Goal: Transaction & Acquisition: Purchase product/service

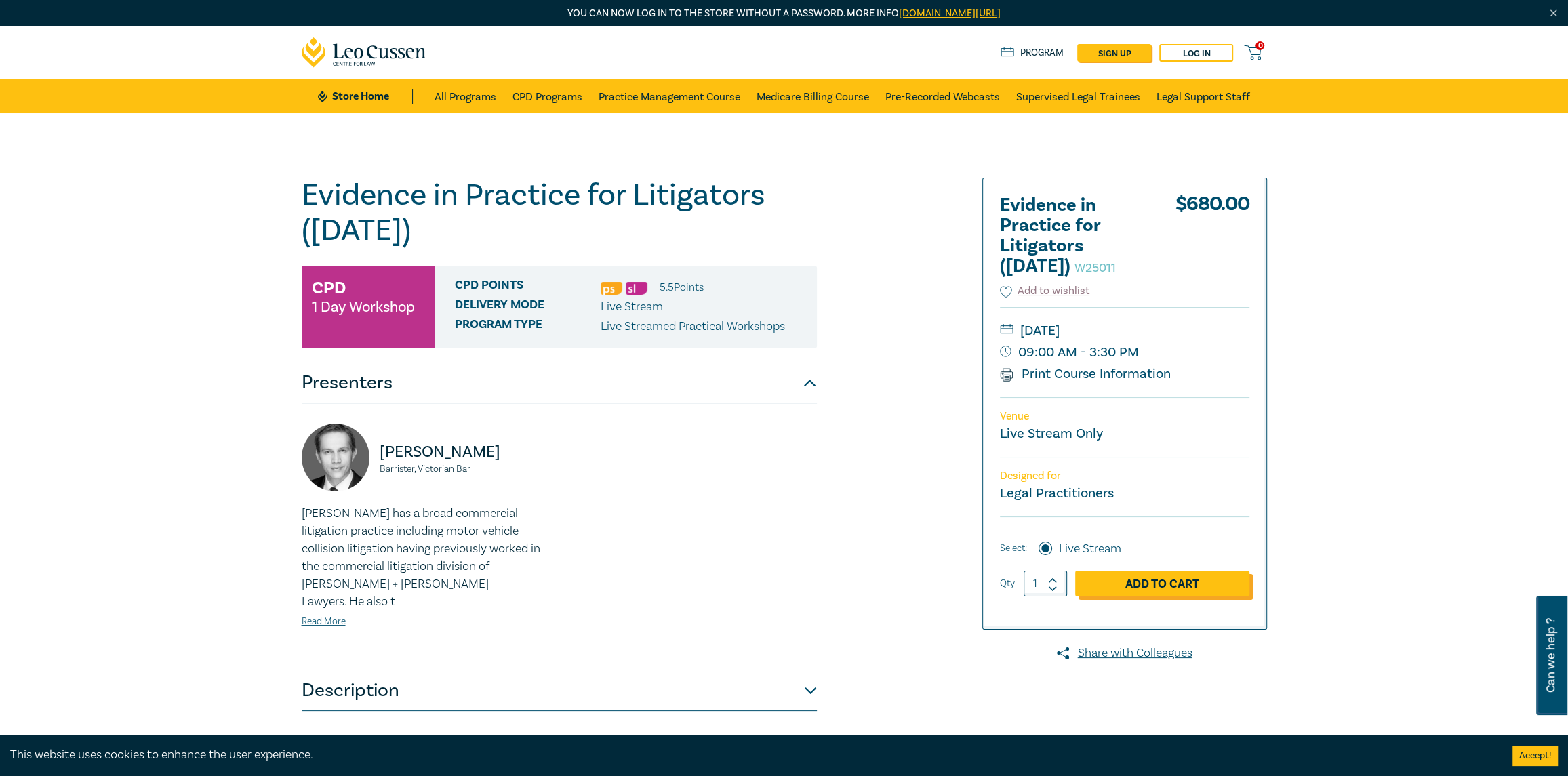
click at [1137, 582] on link "Add to Cart" at bounding box center [1162, 583] width 175 height 26
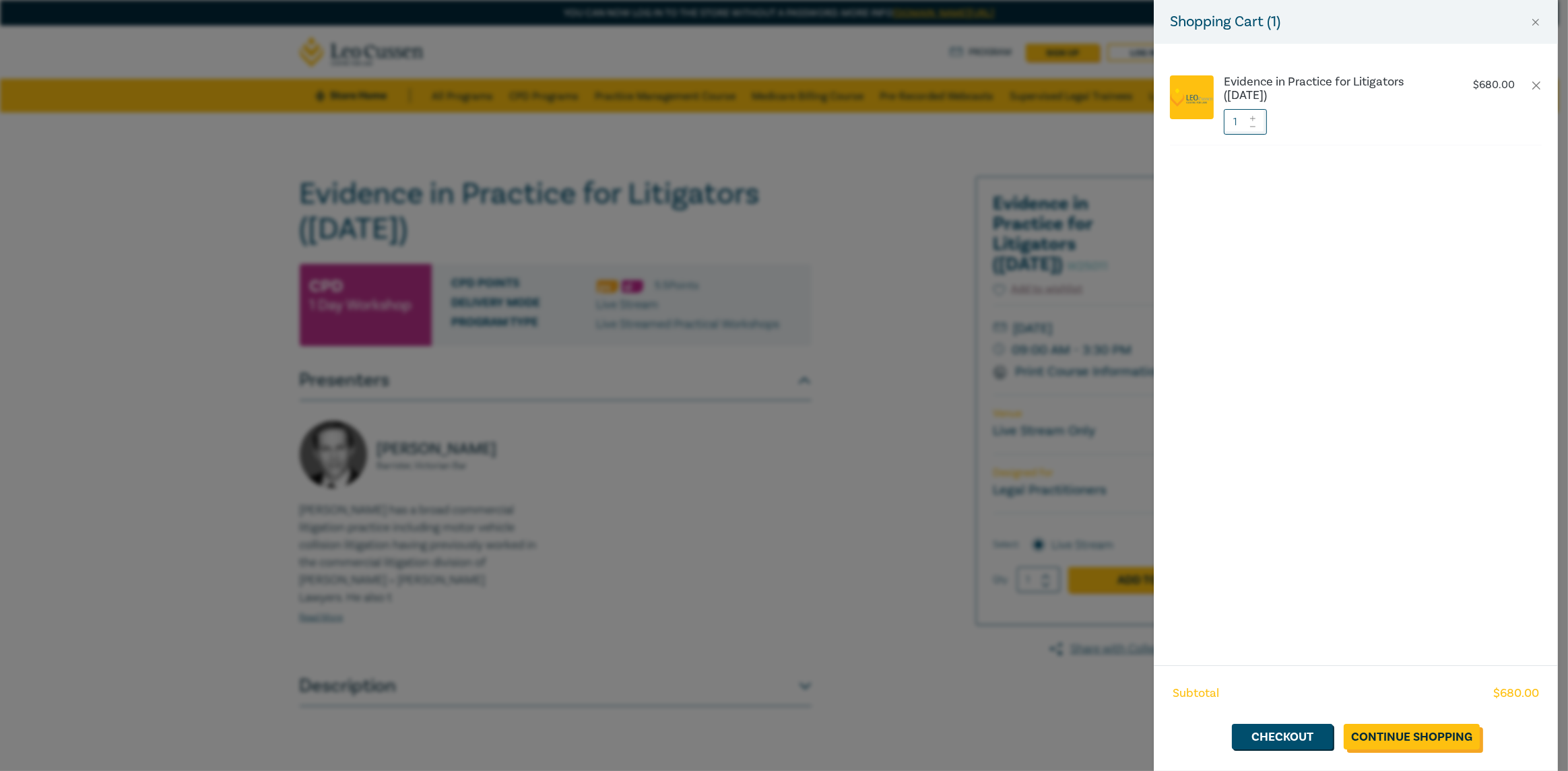
click at [1394, 740] on link "Continue Shopping" at bounding box center [1412, 736] width 136 height 26
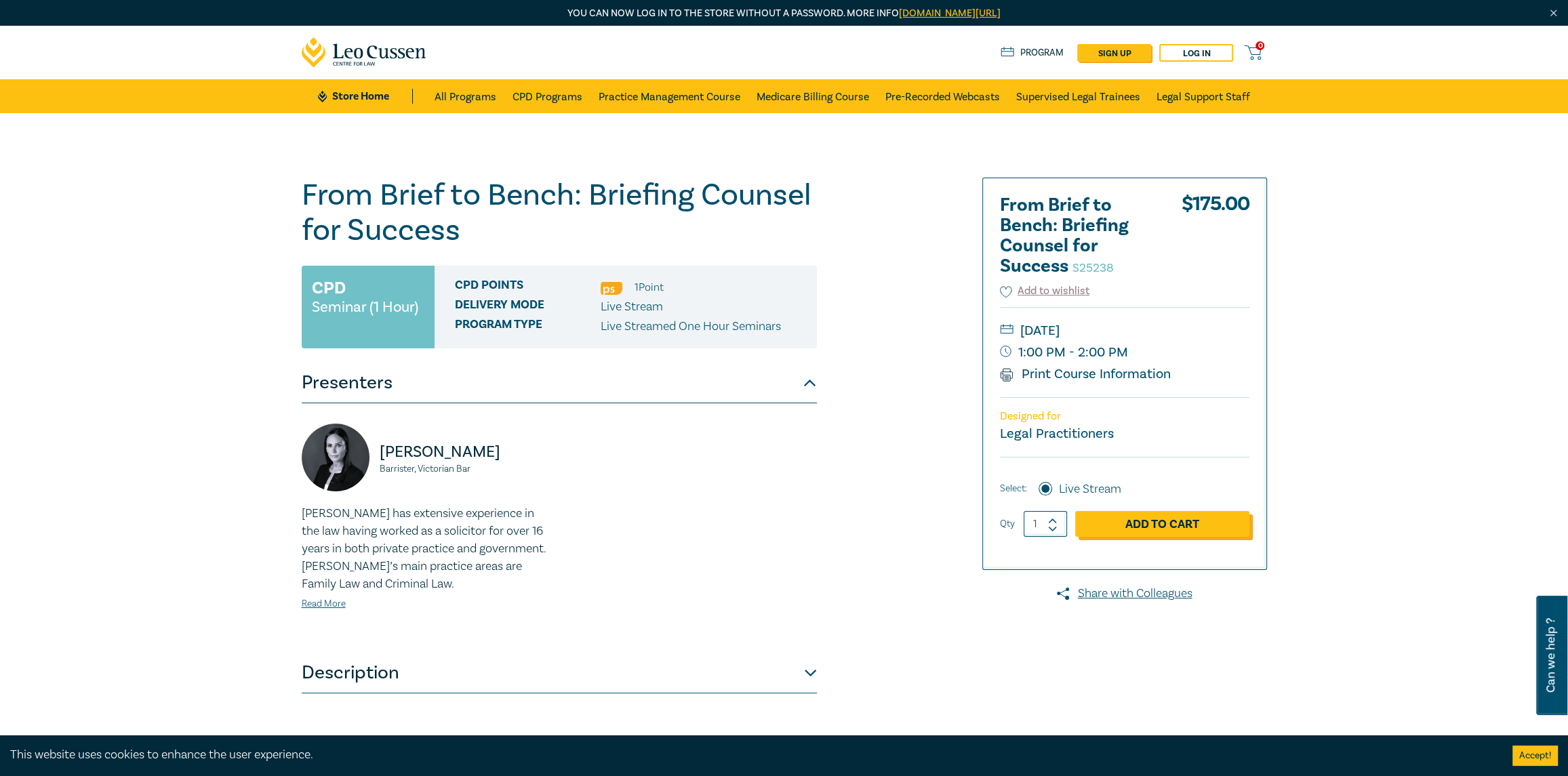
click at [1145, 521] on link "Add to Cart" at bounding box center [1162, 523] width 175 height 26
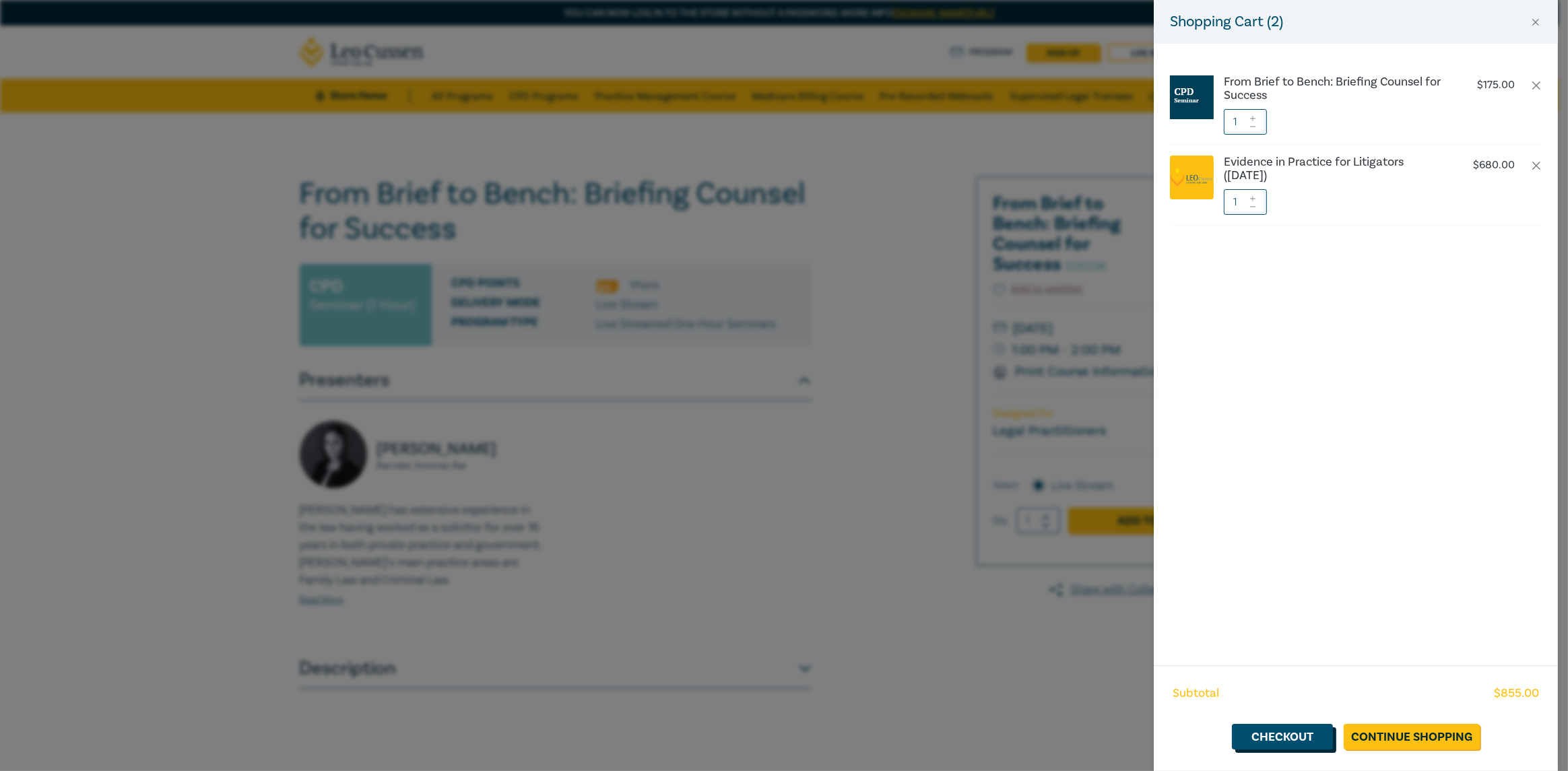
click at [1285, 736] on link "Checkout" at bounding box center [1282, 736] width 101 height 26
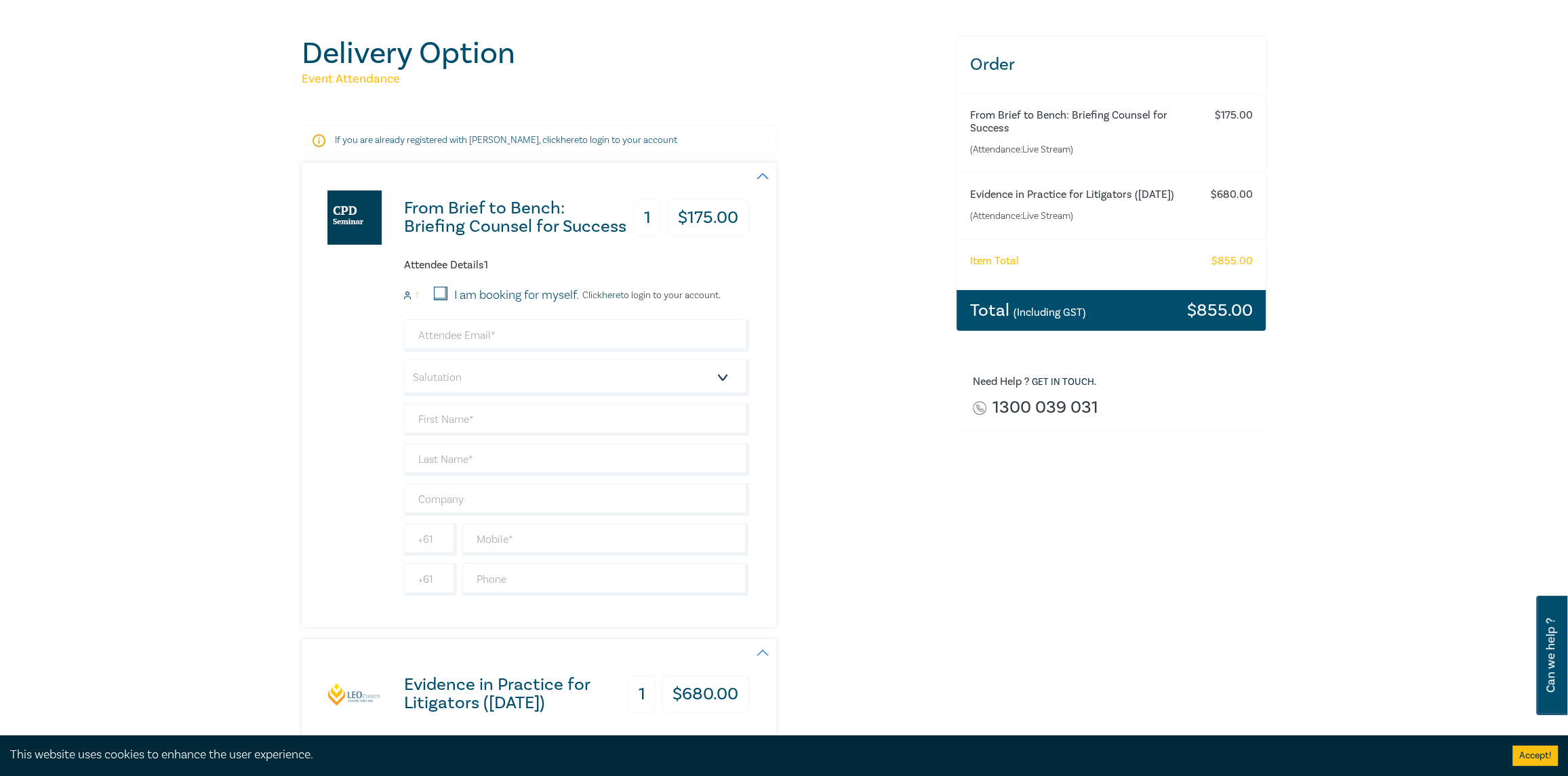
scroll to position [135, 0]
click at [461, 335] on input "email" at bounding box center [577, 336] width 345 height 32
type input "Dalton@fittlaw.com.au"
click at [470, 377] on select "Salutation Mr. Mrs. Ms. Miss Dr. Prof. Other" at bounding box center [577, 378] width 345 height 36
select select "Mr."
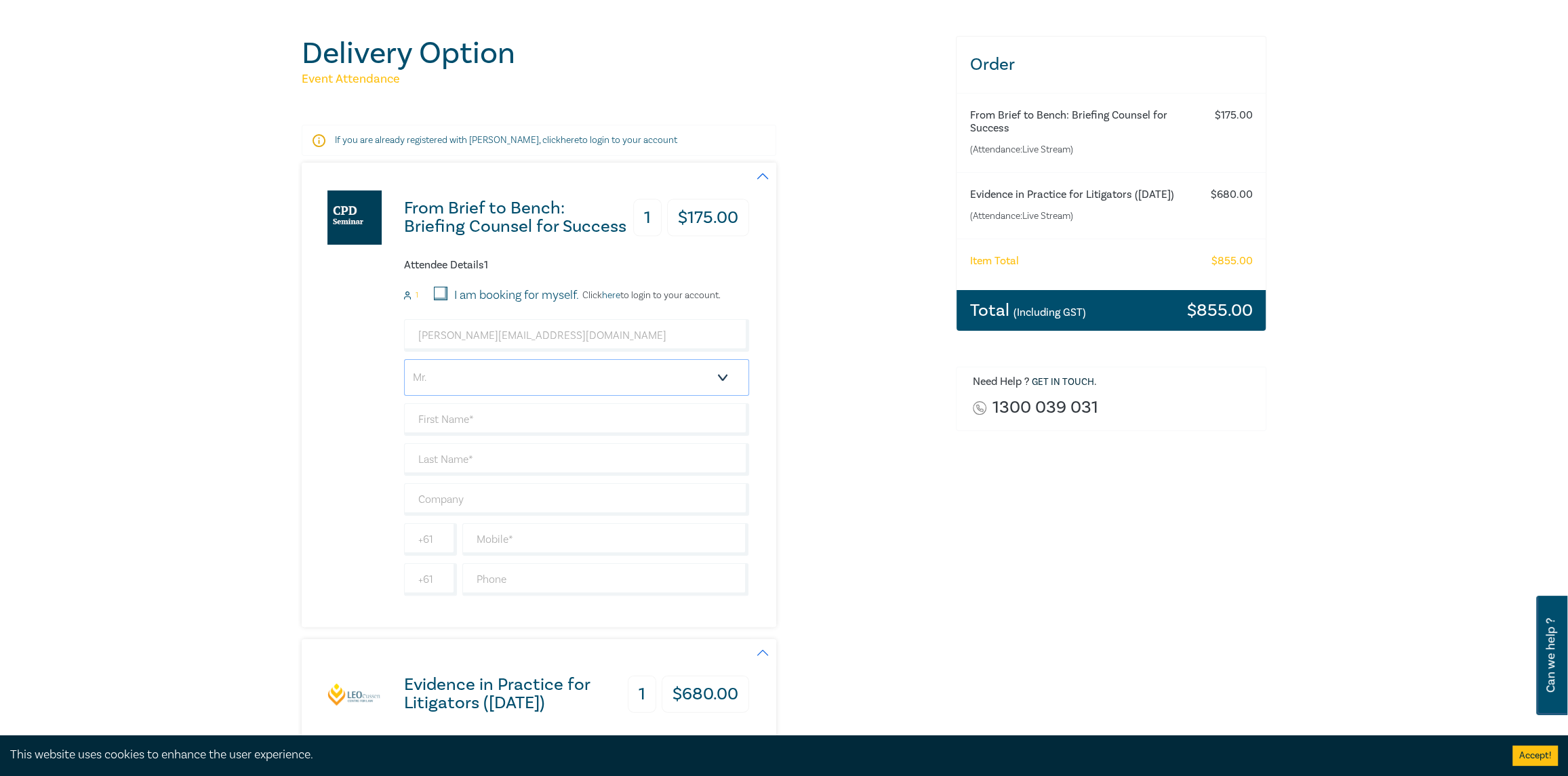
click at [404, 359] on select "Salutation Mr. Mrs. Ms. Miss Dr. Prof. Other" at bounding box center [577, 378] width 345 height 36
click at [444, 415] on input "text" at bounding box center [577, 419] width 345 height 32
type input "Dalton"
type input "Alexander"
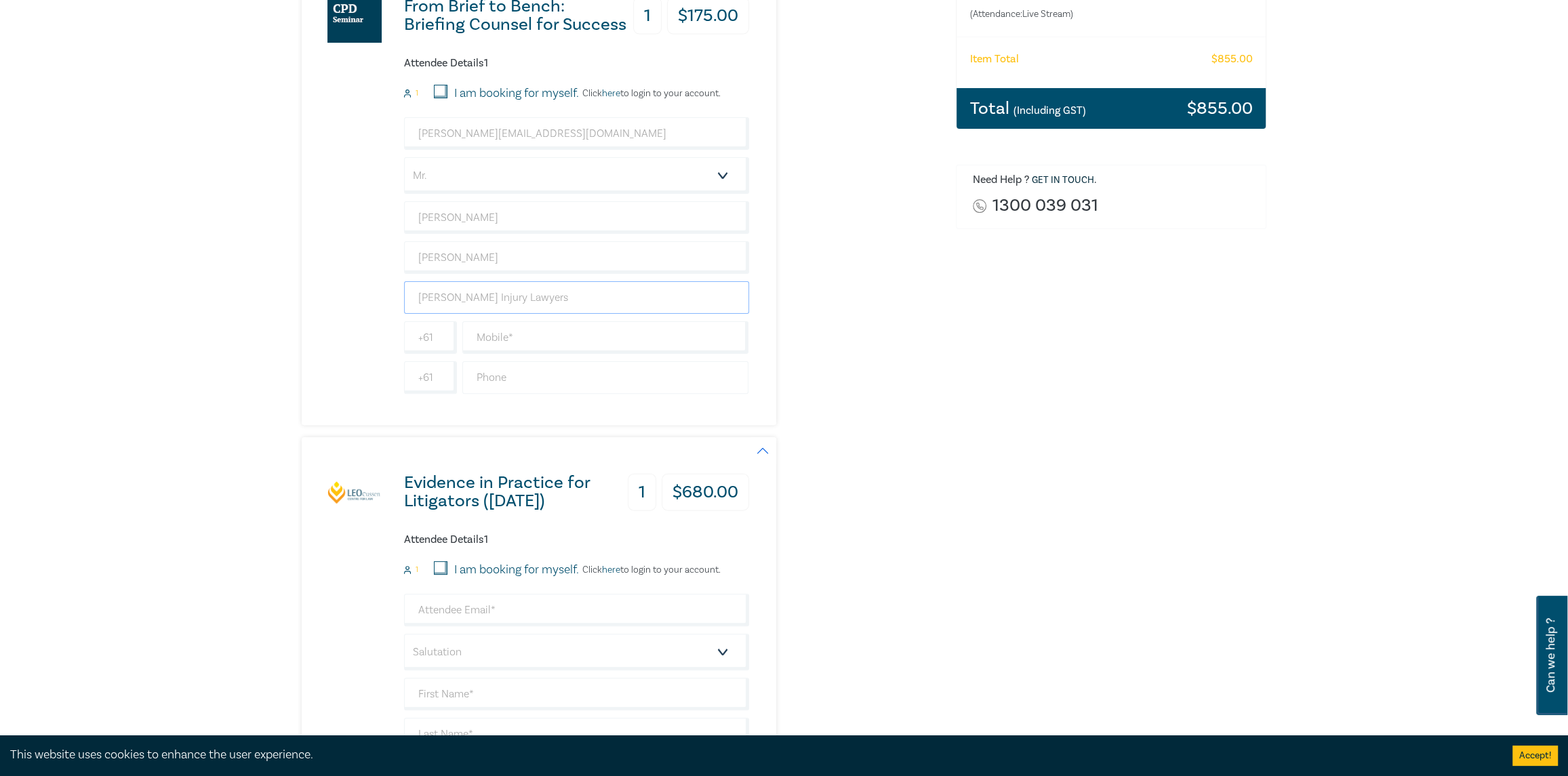
scroll to position [338, 0]
type input "Fittipaldi Injury Lawyers"
click at [508, 374] on input "text" at bounding box center [606, 376] width 287 height 32
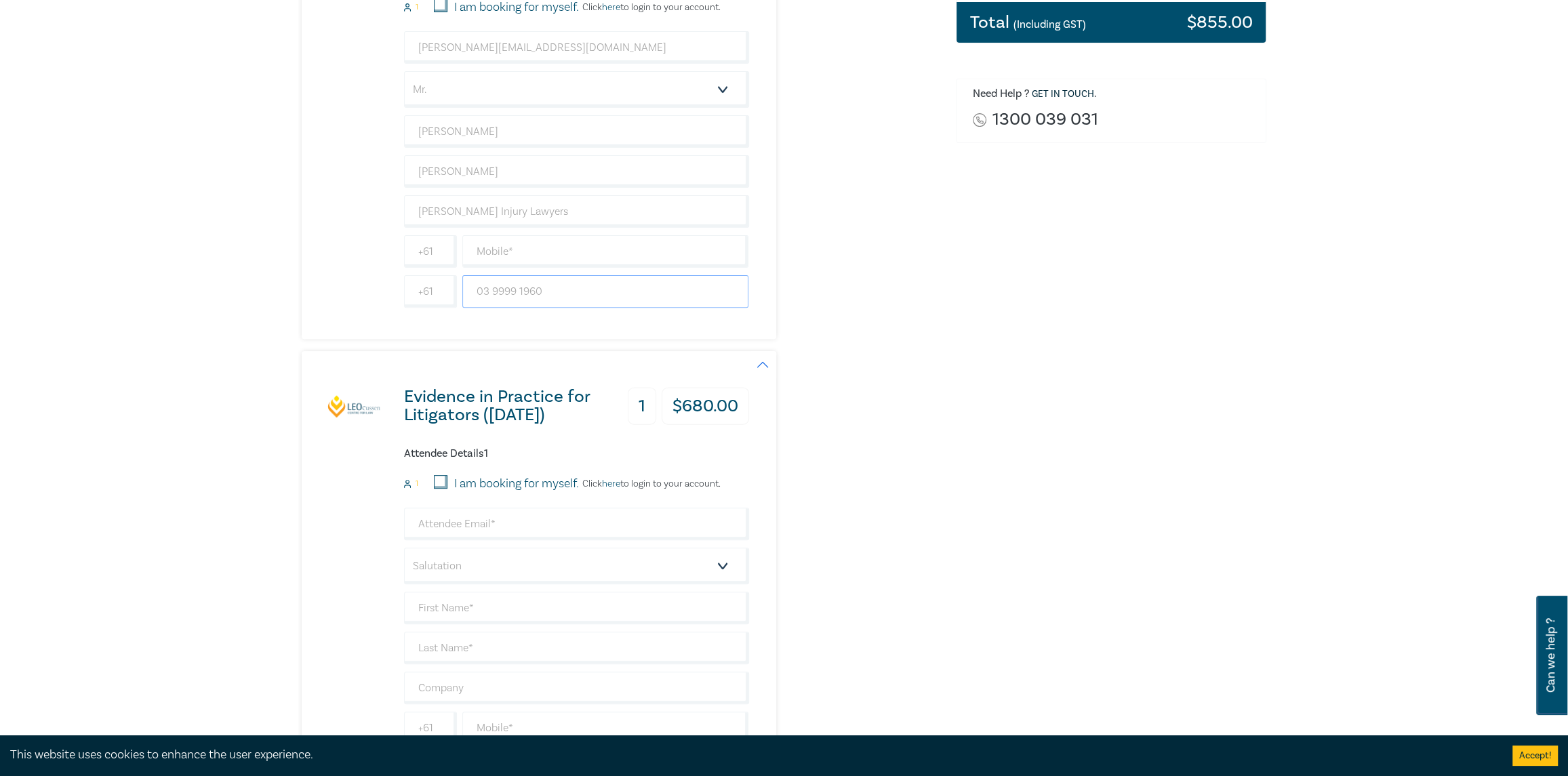
scroll to position [678, 0]
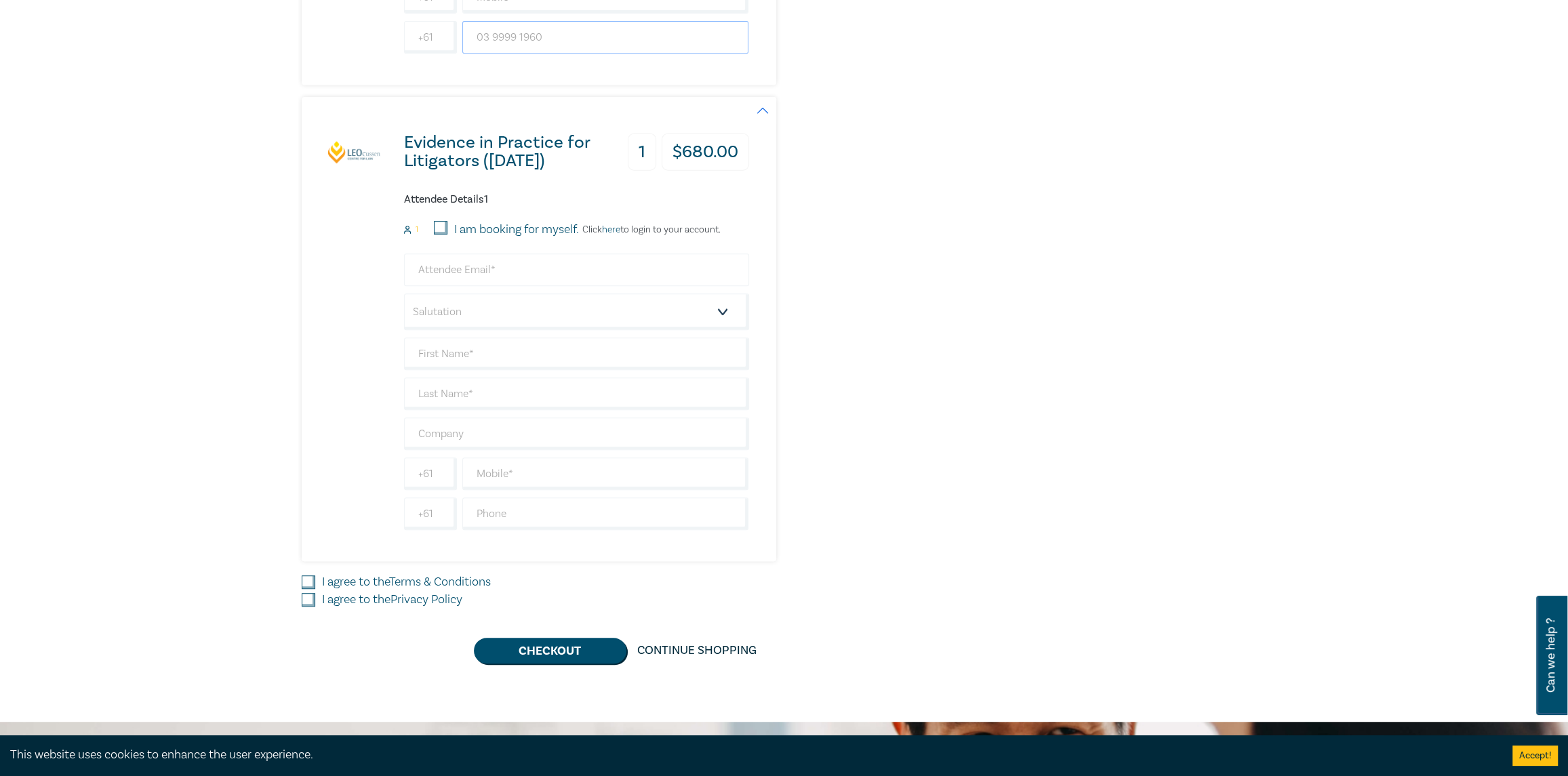
type input "03 9999 1960"
click at [444, 267] on input "email" at bounding box center [577, 270] width 345 height 32
type input "Dalton@fittlaw.com.au"
select select "Mr."
type input "Dalton"
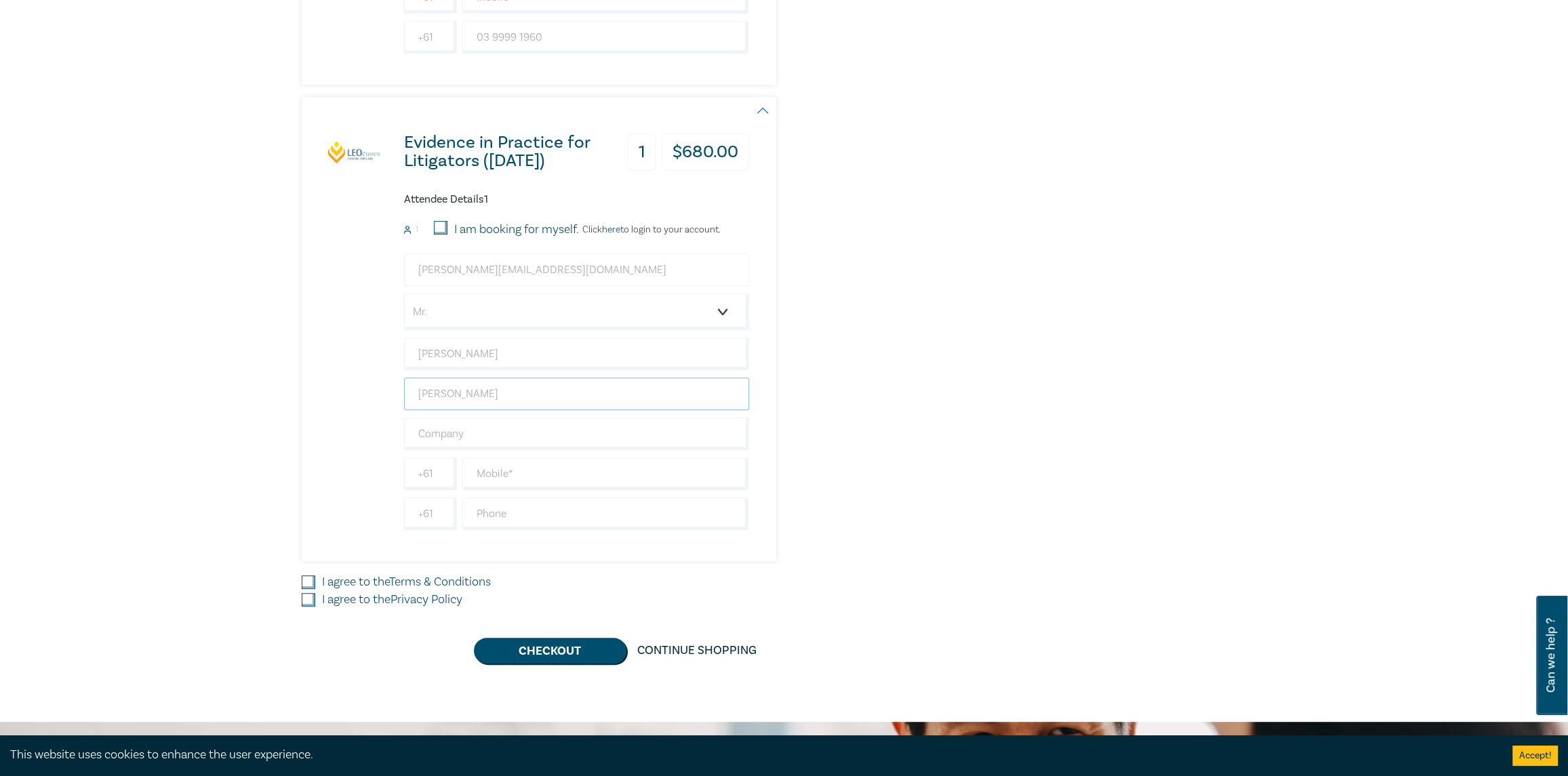
type input "Alexander"
type input "Fittipaldi Injury Lawyers"
type input "03 9999 1960"
click at [1019, 345] on div "Order From Brief to Bench: Briefing Counsel for Success (Attendance: Live Strea…" at bounding box center [1111, 78] width 327 height 1170
click at [310, 580] on input "I agree to the Terms & Conditions" at bounding box center [308, 582] width 13 height 13
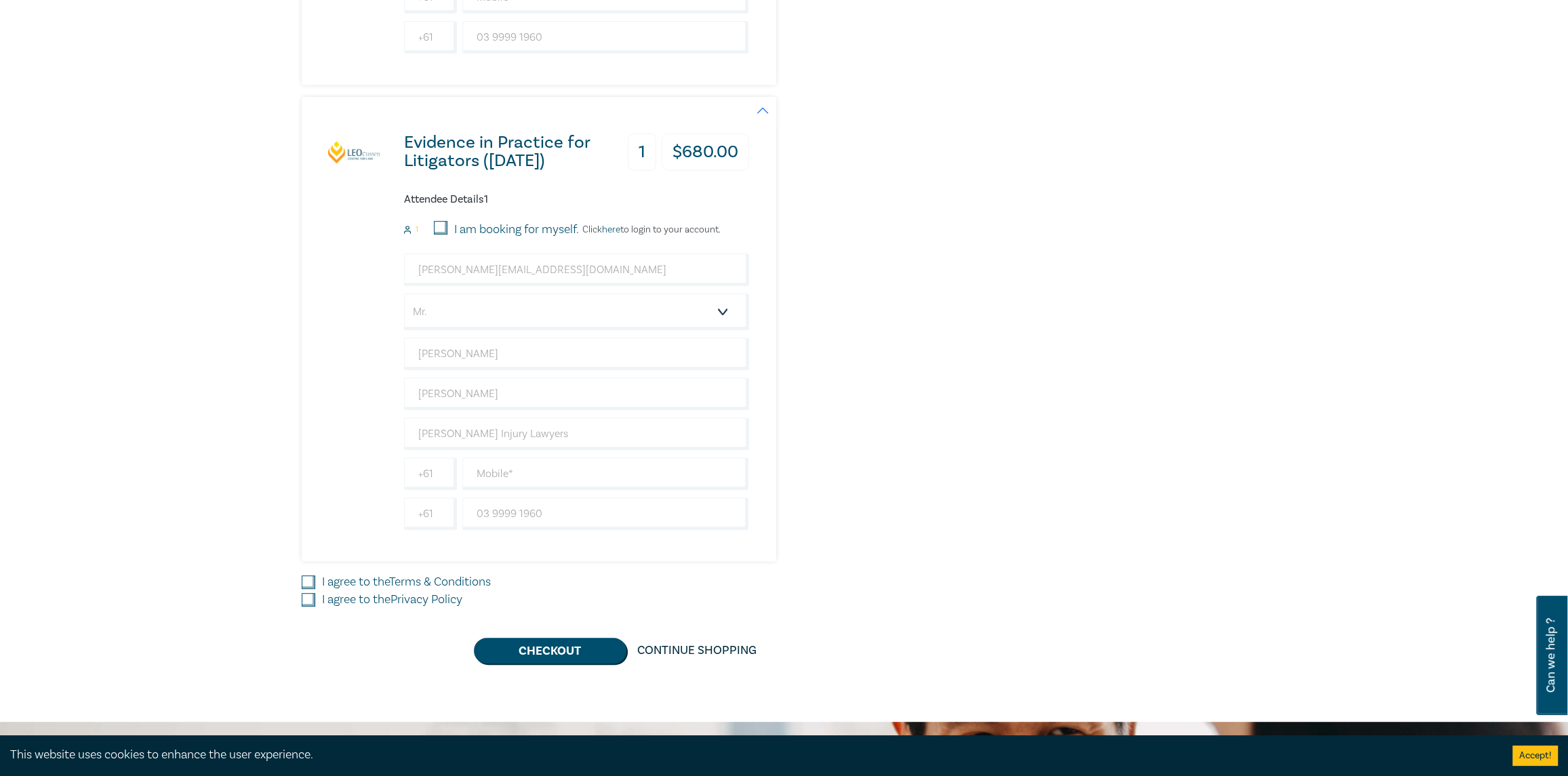
checkbox input "true"
click at [311, 596] on input "I agree to the Privacy Policy" at bounding box center [308, 600] width 13 height 13
checkbox input "true"
click at [558, 650] on button "Checkout" at bounding box center [550, 650] width 153 height 26
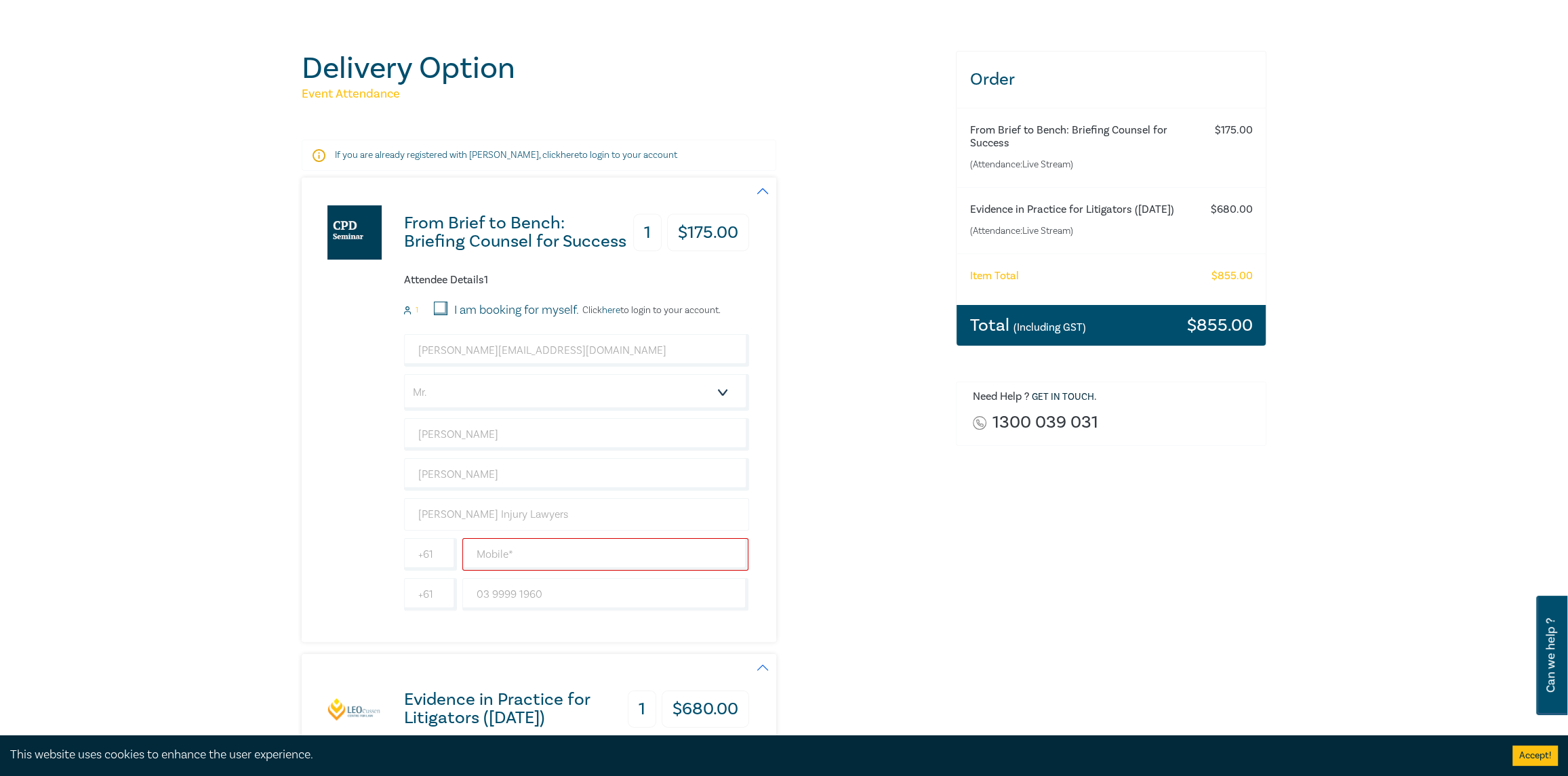
scroll to position [203, 0]
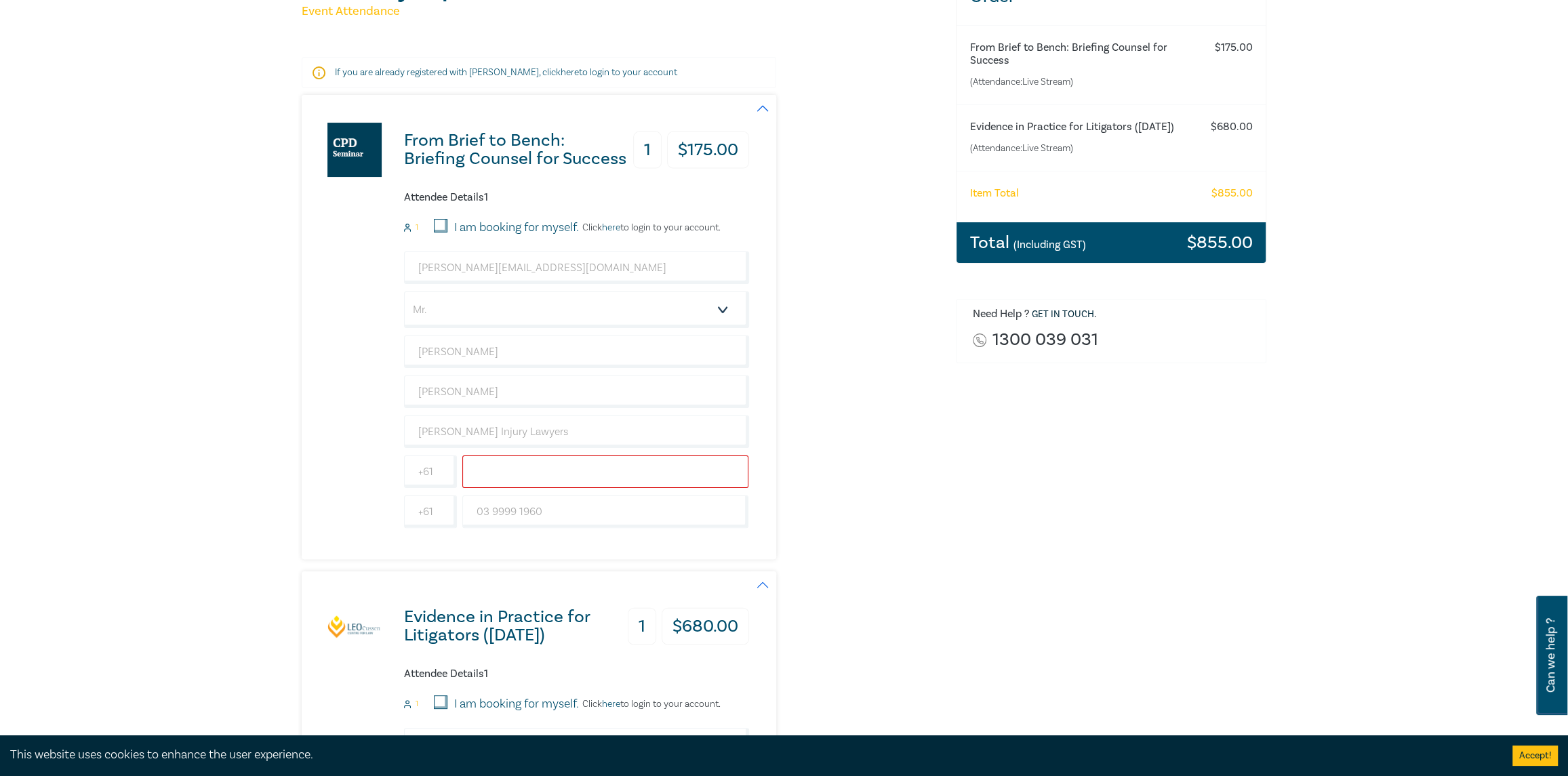
click at [498, 474] on input "text" at bounding box center [606, 472] width 287 height 32
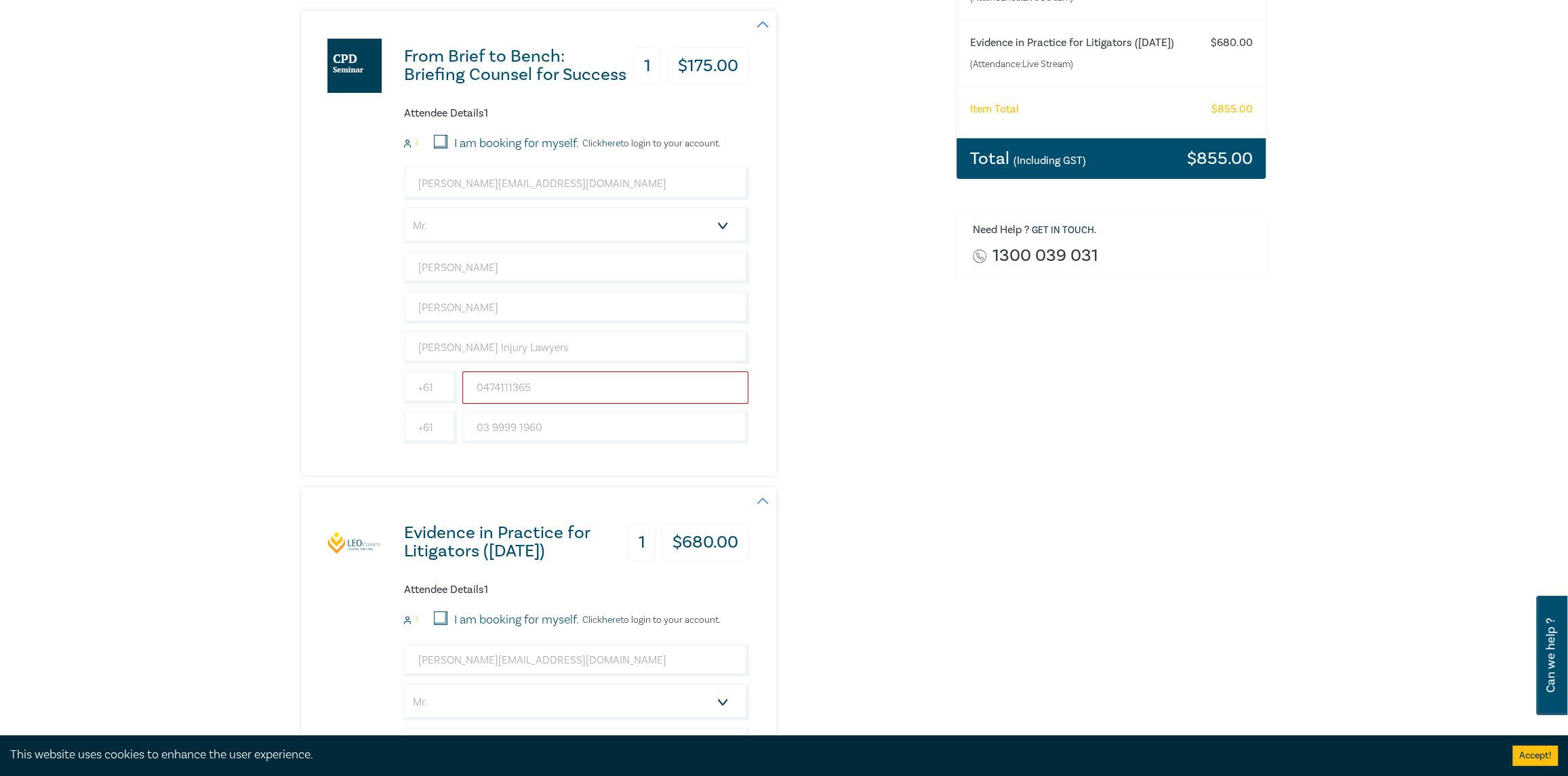
scroll to position [542, 0]
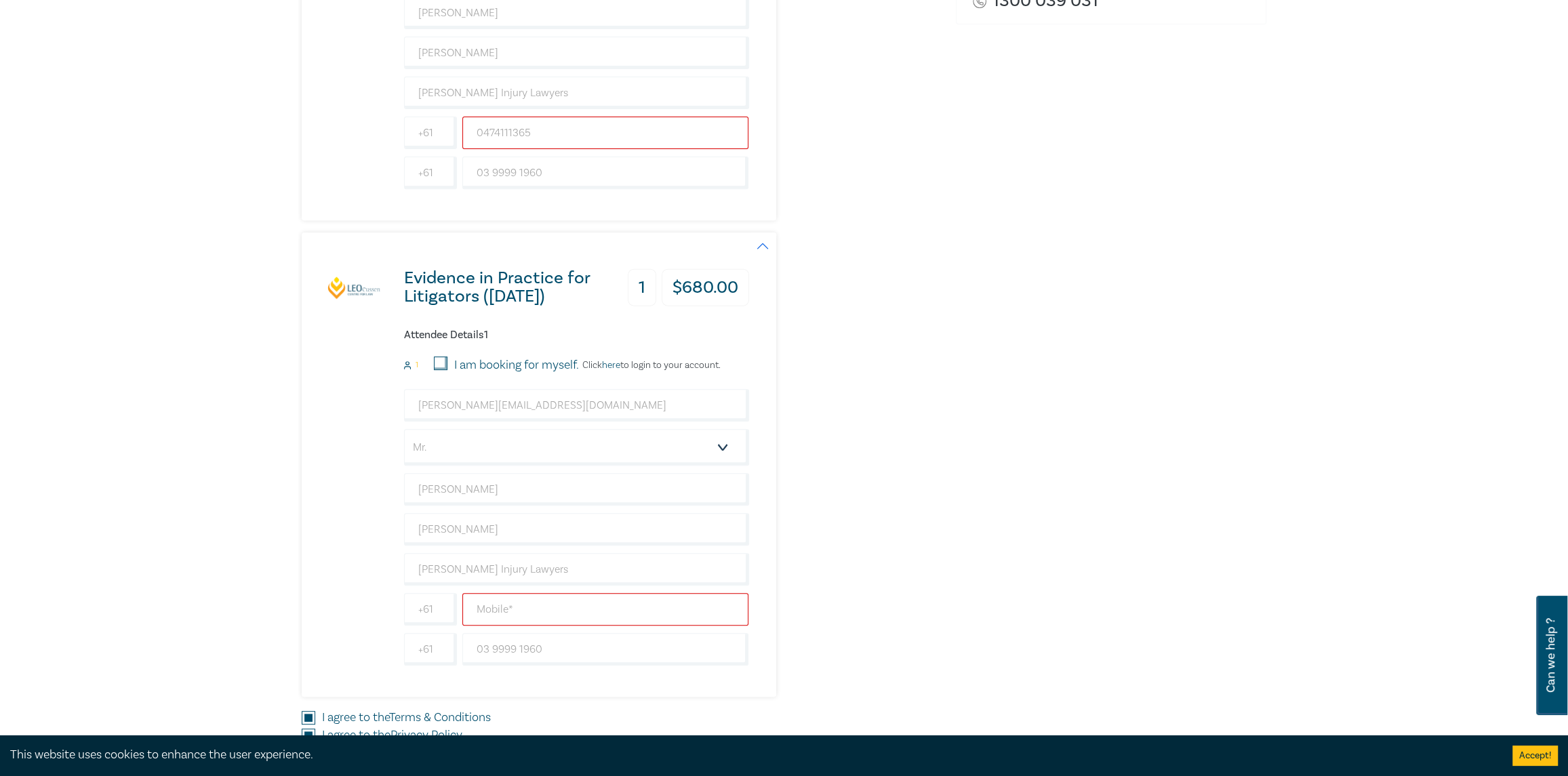
type input "0474111365"
click at [501, 603] on input "text" at bounding box center [606, 609] width 287 height 32
type input "0474111365"
click at [895, 536] on div "Evidence in Practice for Litigators (Oct 2025) 1 $ 680.00 Attendee Details 1 1 …" at bounding box center [620, 464] width 638 height 464
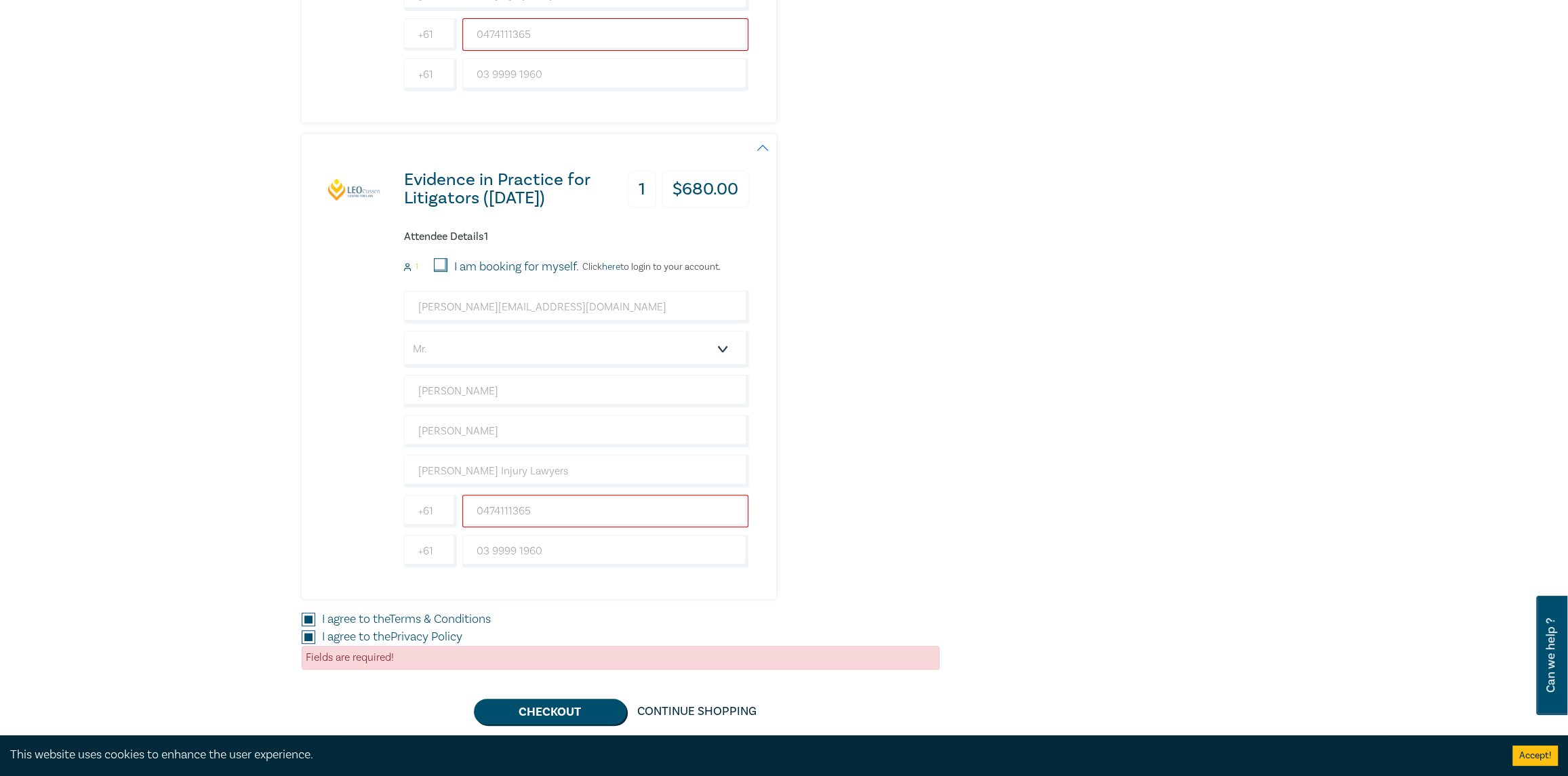
scroll to position [881, 0]
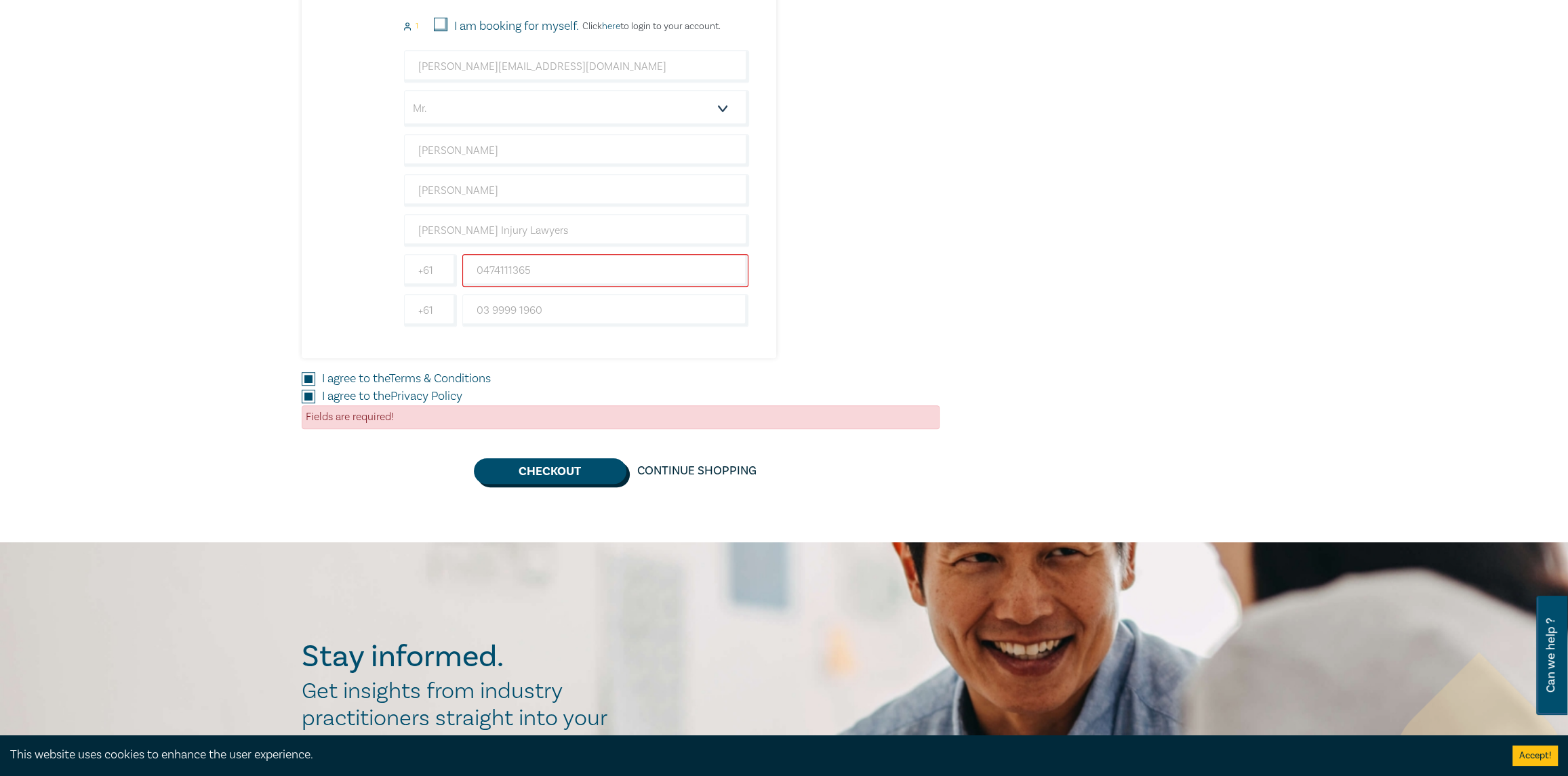
click at [543, 469] on button "Checkout" at bounding box center [550, 471] width 153 height 26
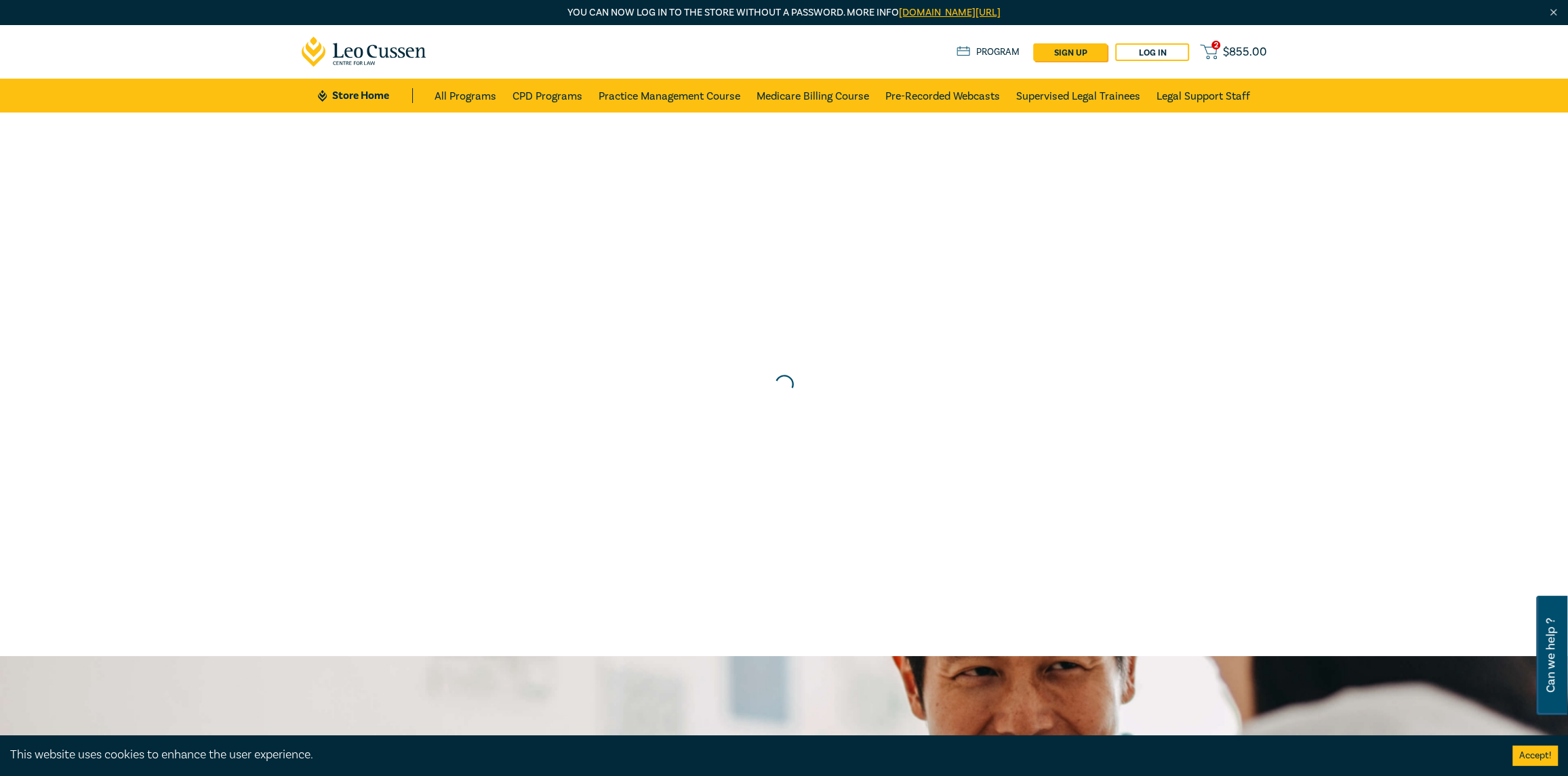
scroll to position [0, 0]
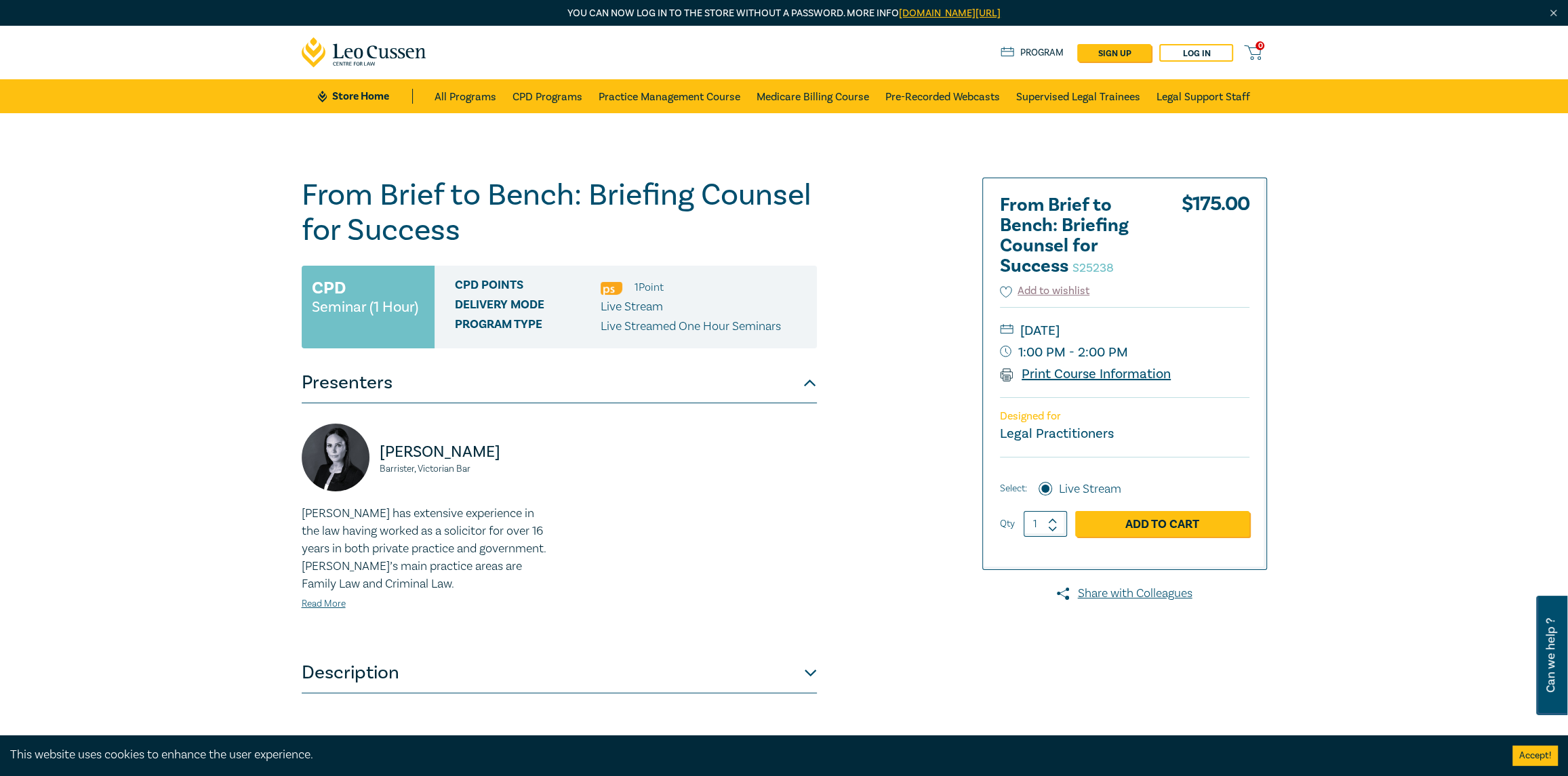
click at [1065, 374] on link "Print Course Information" at bounding box center [1085, 374] width 172 height 17
click at [299, 192] on div "From Brief to Bench: Briefing Counsel for Success S25238 CPD Seminar (1 Hour) C…" at bounding box center [621, 516] width 654 height 678
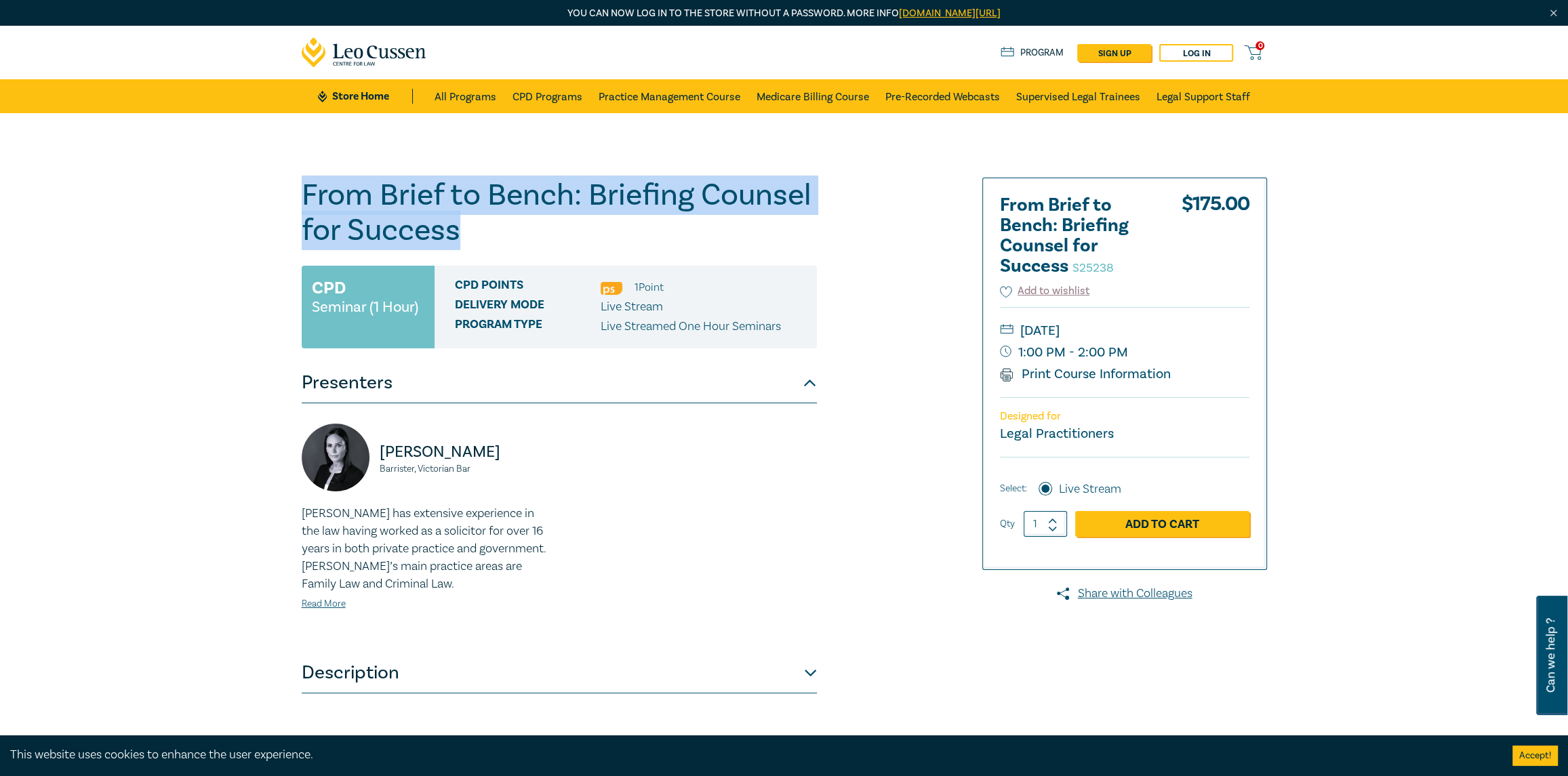
drag, startPoint x: 304, startPoint y: 194, endPoint x: 466, endPoint y: 224, distance: 164.8
click at [466, 224] on h1 "From Brief to Bench: Briefing Counsel for Success S25238" at bounding box center [559, 213] width 515 height 71
copy h1 "From Brief to Bench: Briefing Counsel for Success"
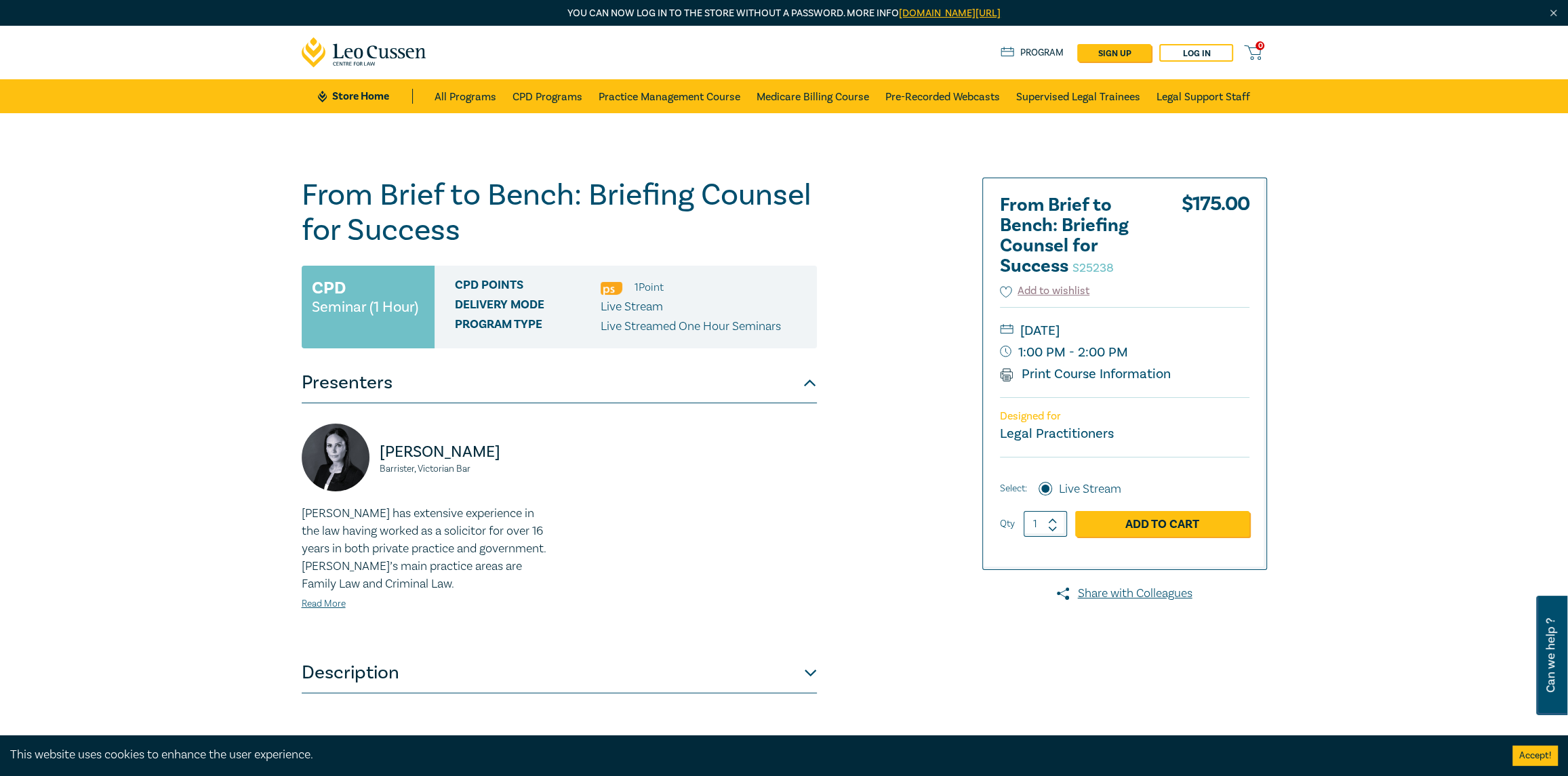
click at [148, 419] on div "From Brief to Bench: Briefing Counsel for Success S25238 CPD Seminar (1 Hour) C…" at bounding box center [784, 517] width 1568 height 807
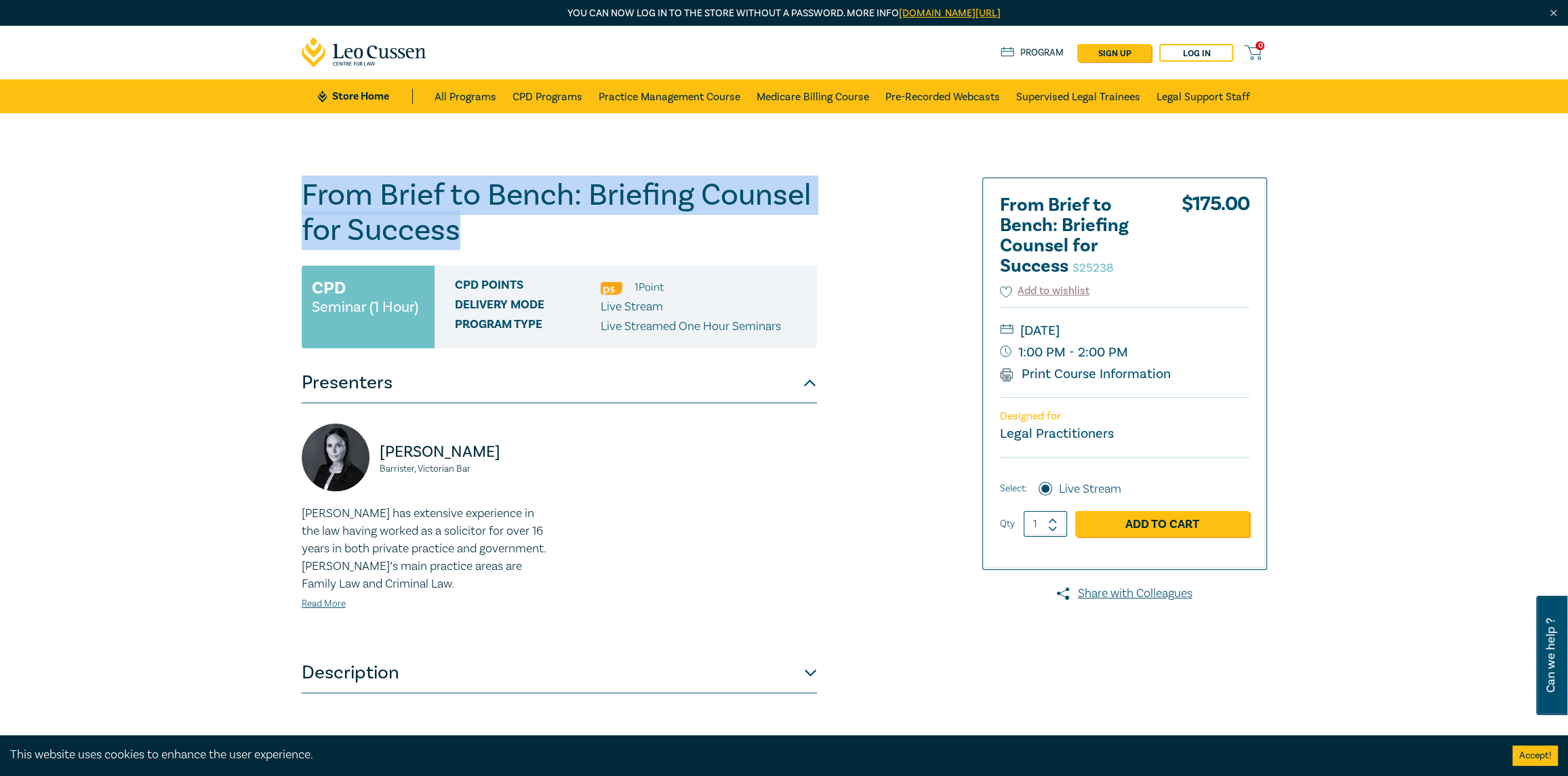
drag, startPoint x: 470, startPoint y: 228, endPoint x: 302, endPoint y: 196, distance: 171.0
click at [302, 196] on h1 "From Brief to Bench: Briefing Counsel for Success S25238" at bounding box center [559, 213] width 515 height 71
copy h1 "From Brief to Bench: Briefing Counsel for Success"
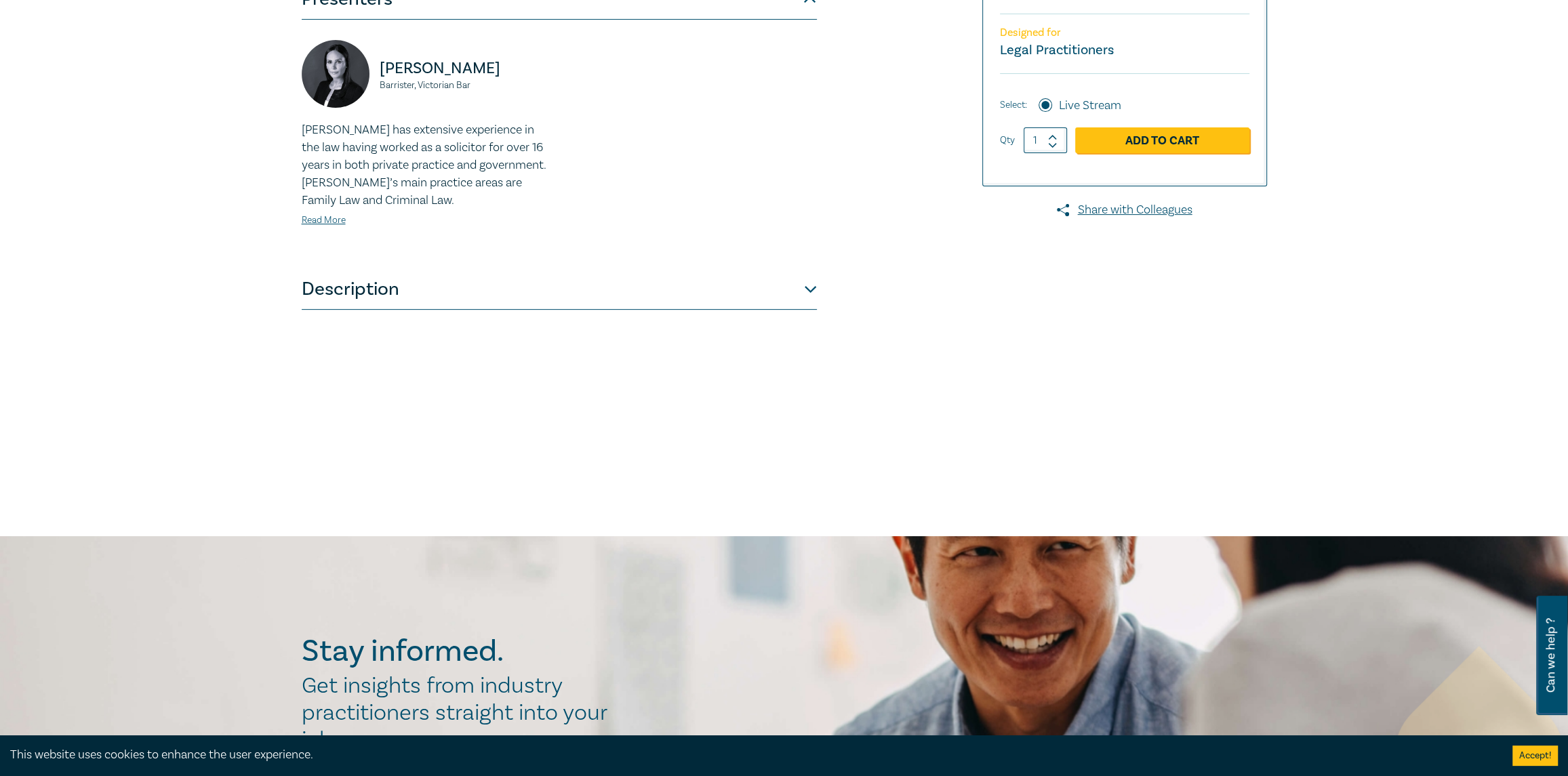
scroll to position [406, 0]
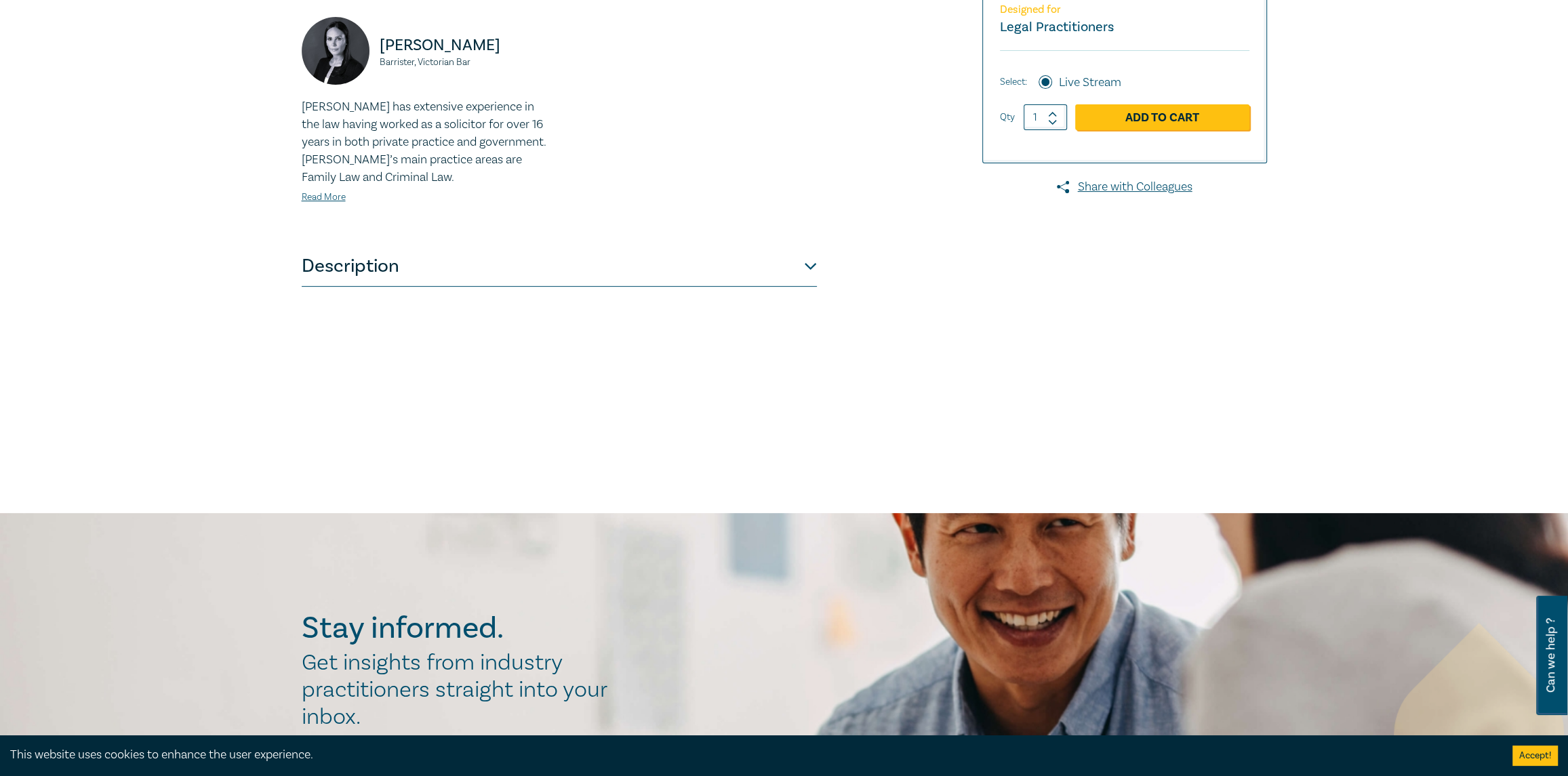
click at [810, 259] on button "Description" at bounding box center [559, 266] width 515 height 41
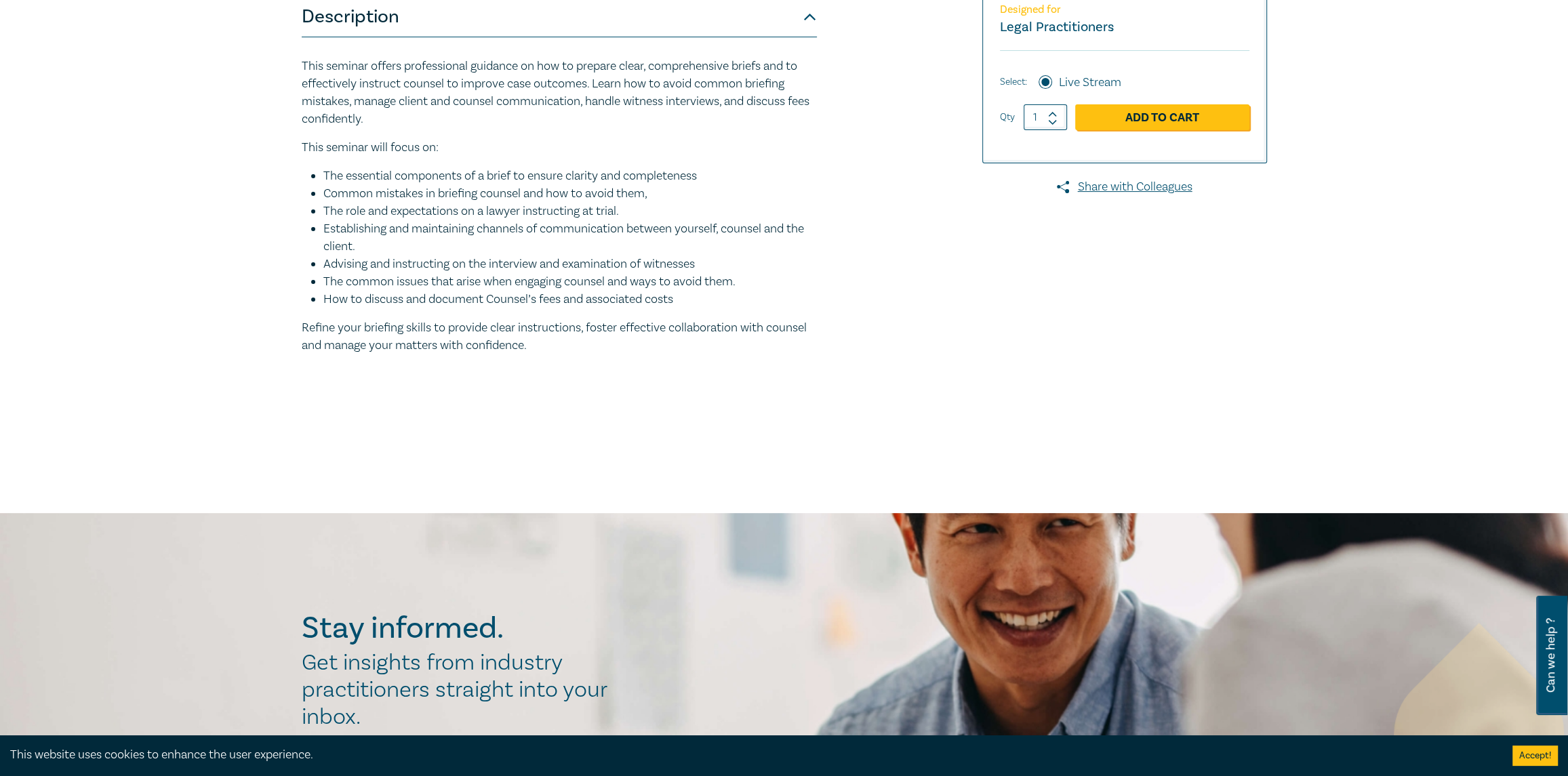
scroll to position [338, 0]
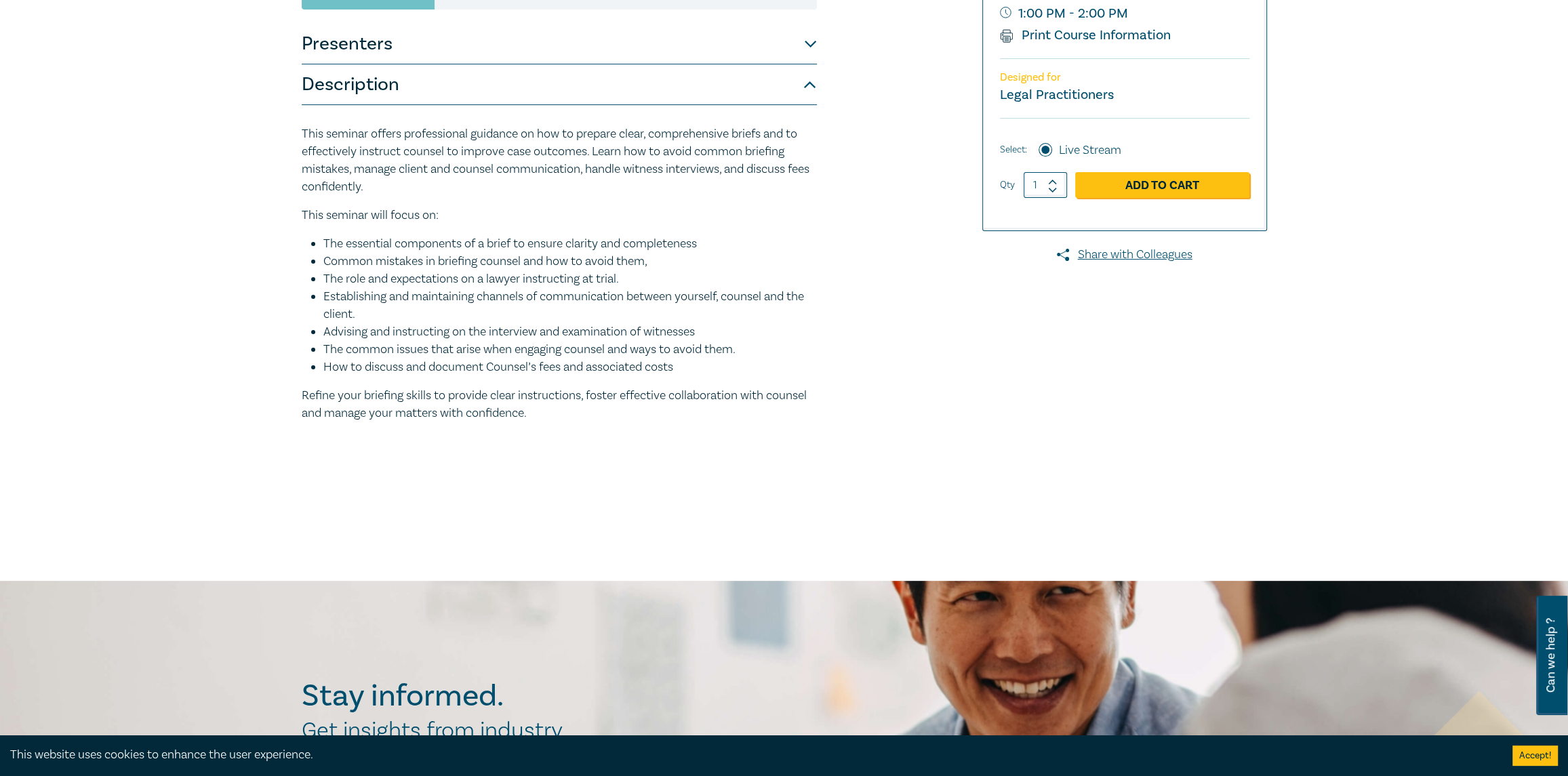
drag, startPoint x: 299, startPoint y: 131, endPoint x: 693, endPoint y: 414, distance: 485.1
click at [693, 414] on div "From Brief to Bench: Briefing Counsel for Success S25238 CPD Seminar (1 Hour) C…" at bounding box center [621, 177] width 654 height 678
copy div "This seminar offers professional guidance on how to prepare clear, comprehensiv…"
click at [814, 42] on button "Presenters" at bounding box center [559, 44] width 515 height 41
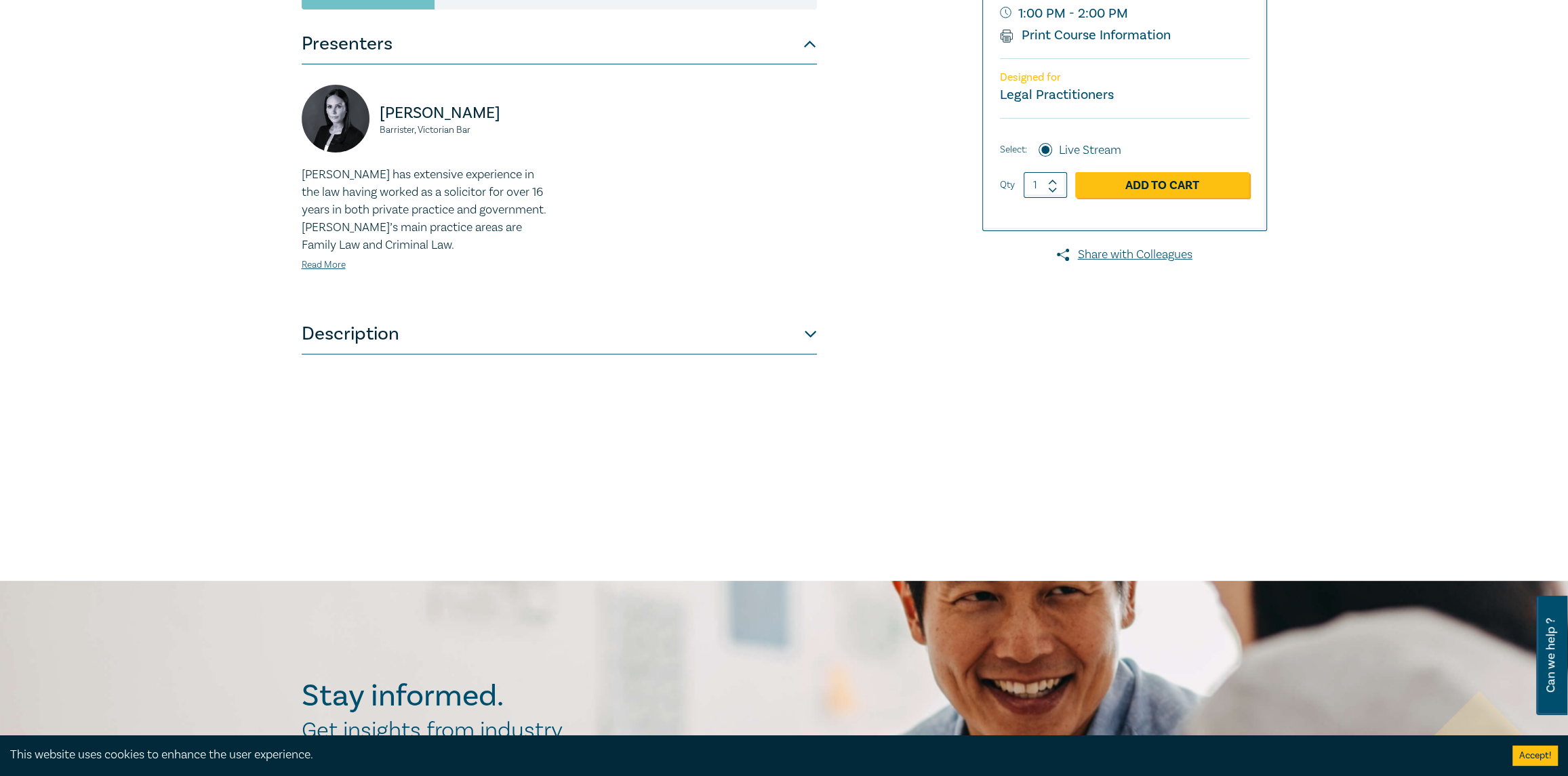
click at [311, 174] on p "Michelle has extensive experience in the law having worked as a solicitor for o…" at bounding box center [426, 210] width 250 height 88
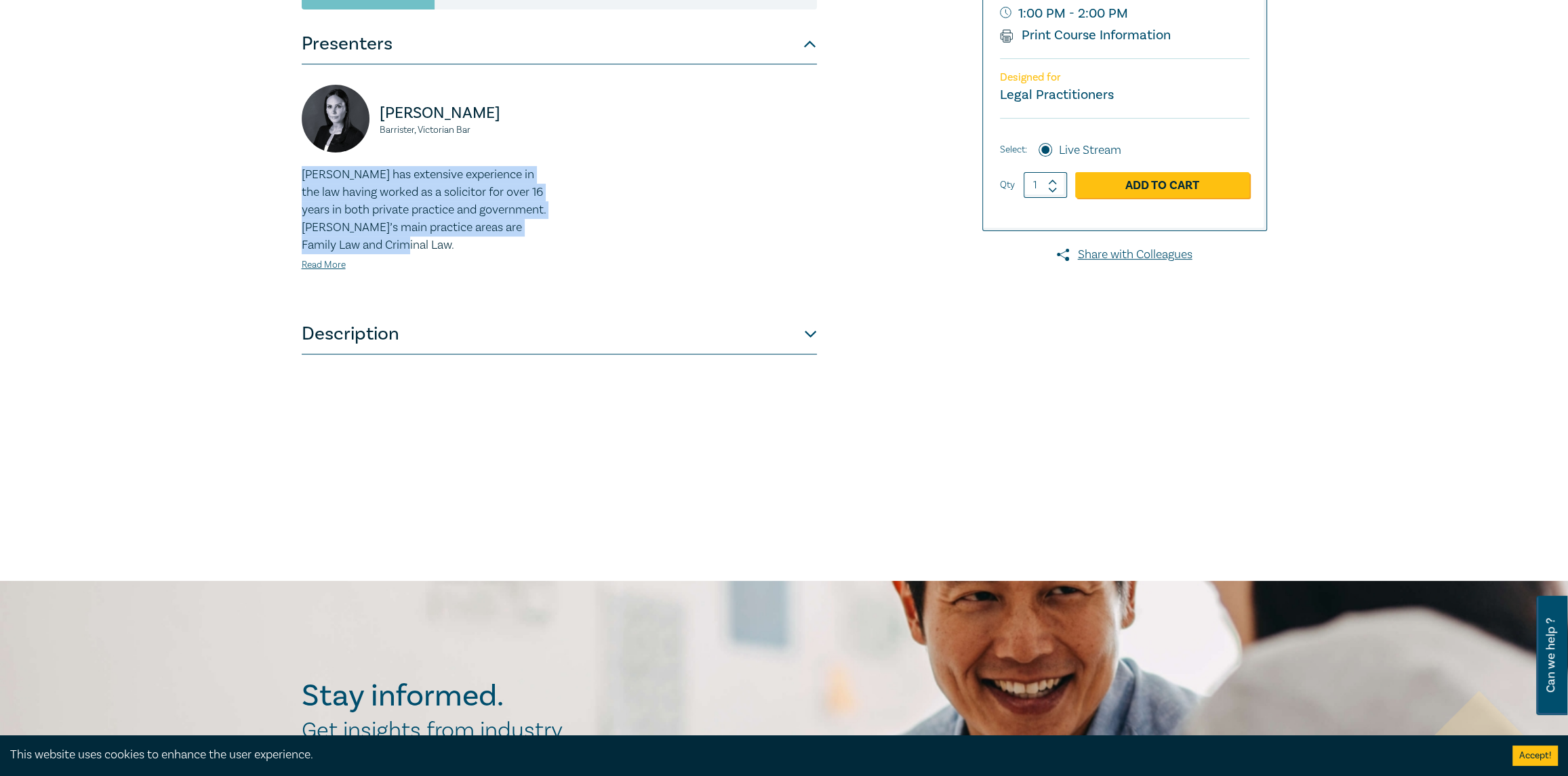
drag, startPoint x: 302, startPoint y: 171, endPoint x: 407, endPoint y: 241, distance: 126.2
click at [407, 241] on p "Michelle has extensive experience in the law having worked as a solicitor for o…" at bounding box center [426, 210] width 250 height 88
copy p "Michelle has extensive experience in the law having worked as a solicitor for o…"
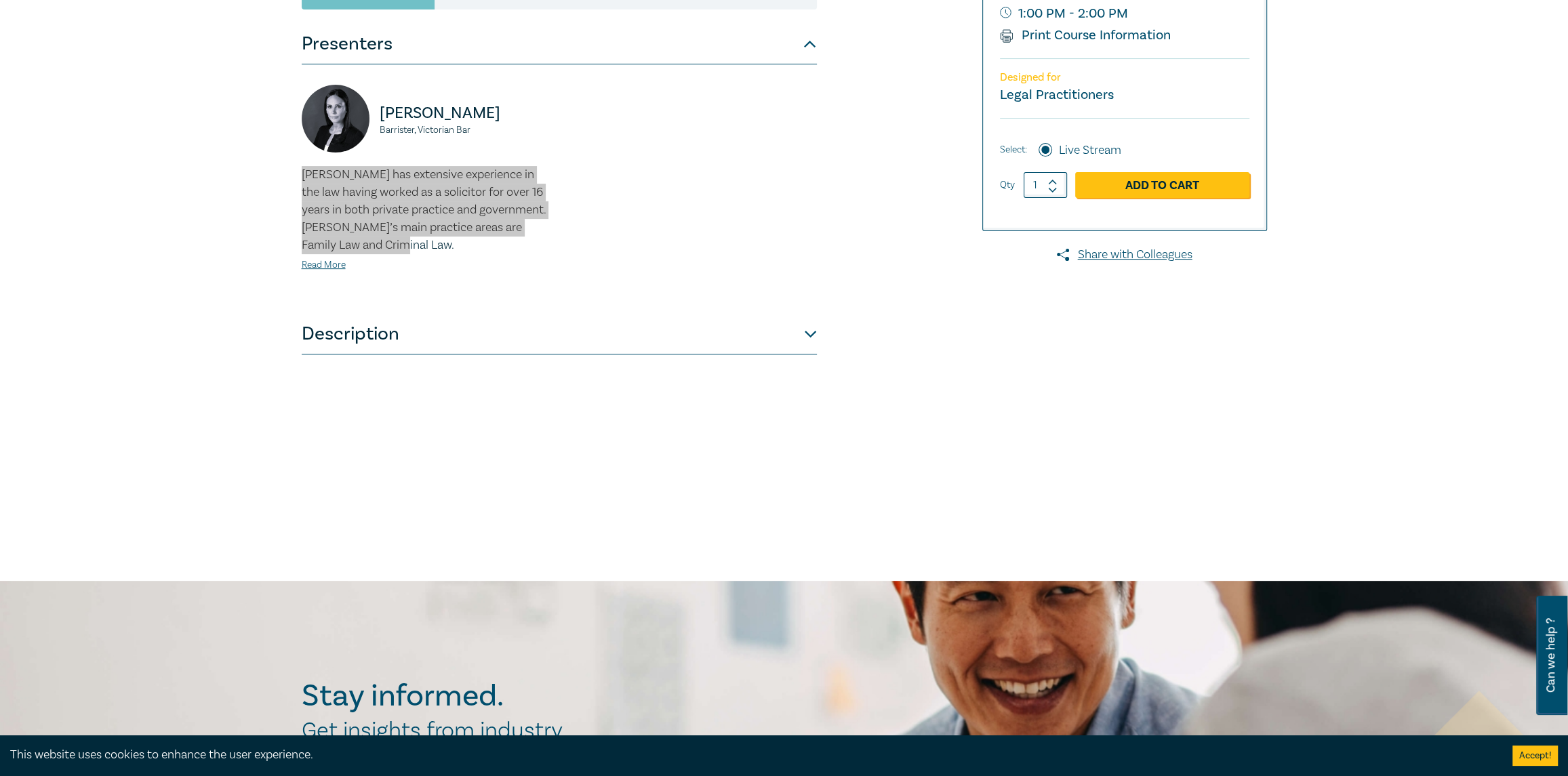
scroll to position [0, 0]
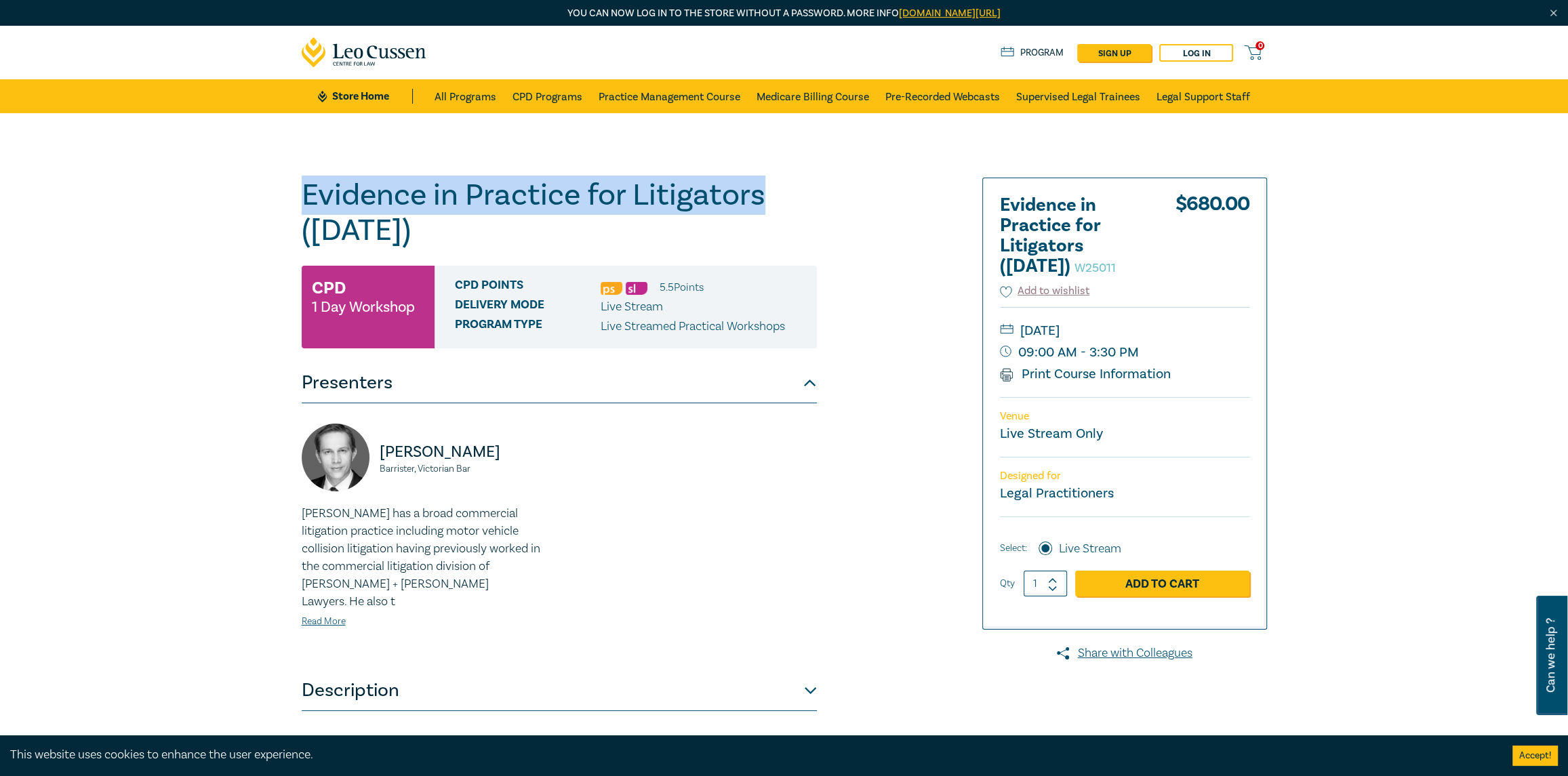
drag, startPoint x: 320, startPoint y: 191, endPoint x: 770, endPoint y: 207, distance: 450.3
click at [770, 207] on h1 "Evidence in Practice for Litigators ([DATE]) W25011" at bounding box center [559, 213] width 515 height 71
copy h1 "Evidence in Practice for Litigators"
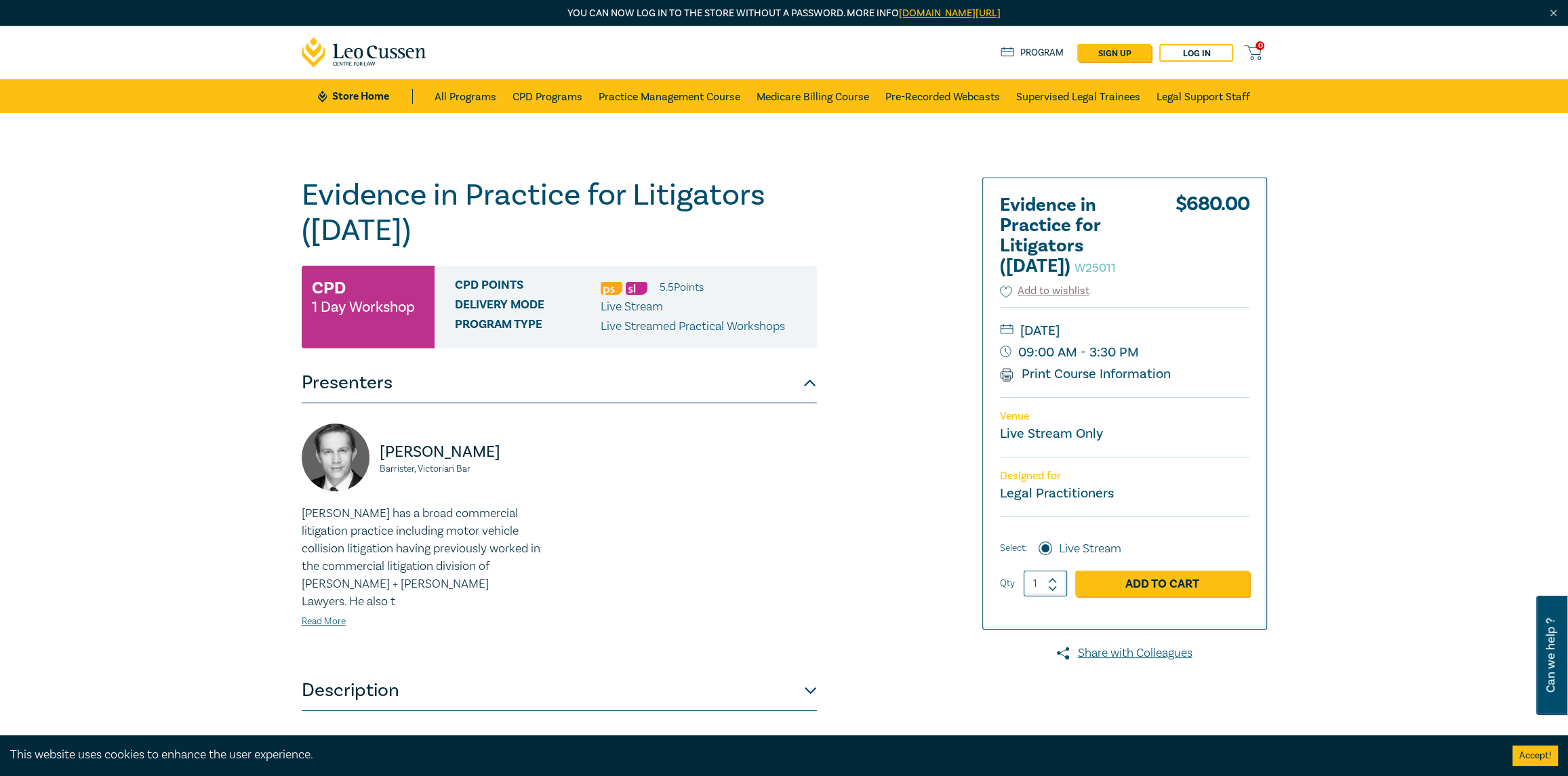
drag, startPoint x: 1063, startPoint y: 374, endPoint x: 831, endPoint y: 325, distance: 237.1
click at [1063, 374] on link "Print Course Information" at bounding box center [1085, 374] width 172 height 17
click at [299, 195] on div "Evidence in Practice for Litigators ([DATE]) W25011 CPD 1 Day Workshop CPD Poin…" at bounding box center [621, 516] width 654 height 678
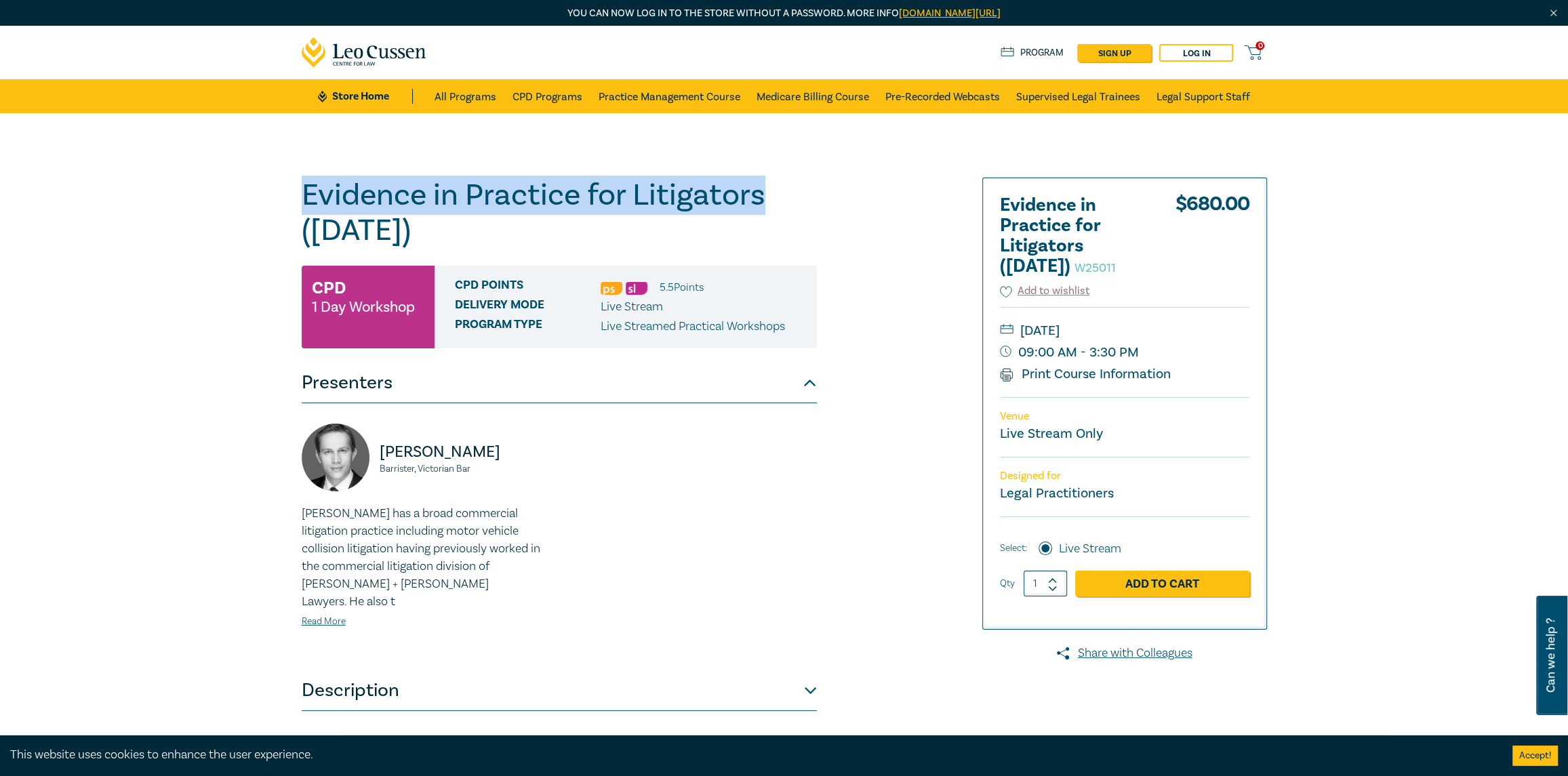
drag, startPoint x: 302, startPoint y: 194, endPoint x: 762, endPoint y: 195, distance: 460.0
click at [762, 195] on h1 "Evidence in Practice for Litigators ([DATE]) W25011" at bounding box center [559, 213] width 515 height 71
copy h1 "Evidence in Practice for Litigators"
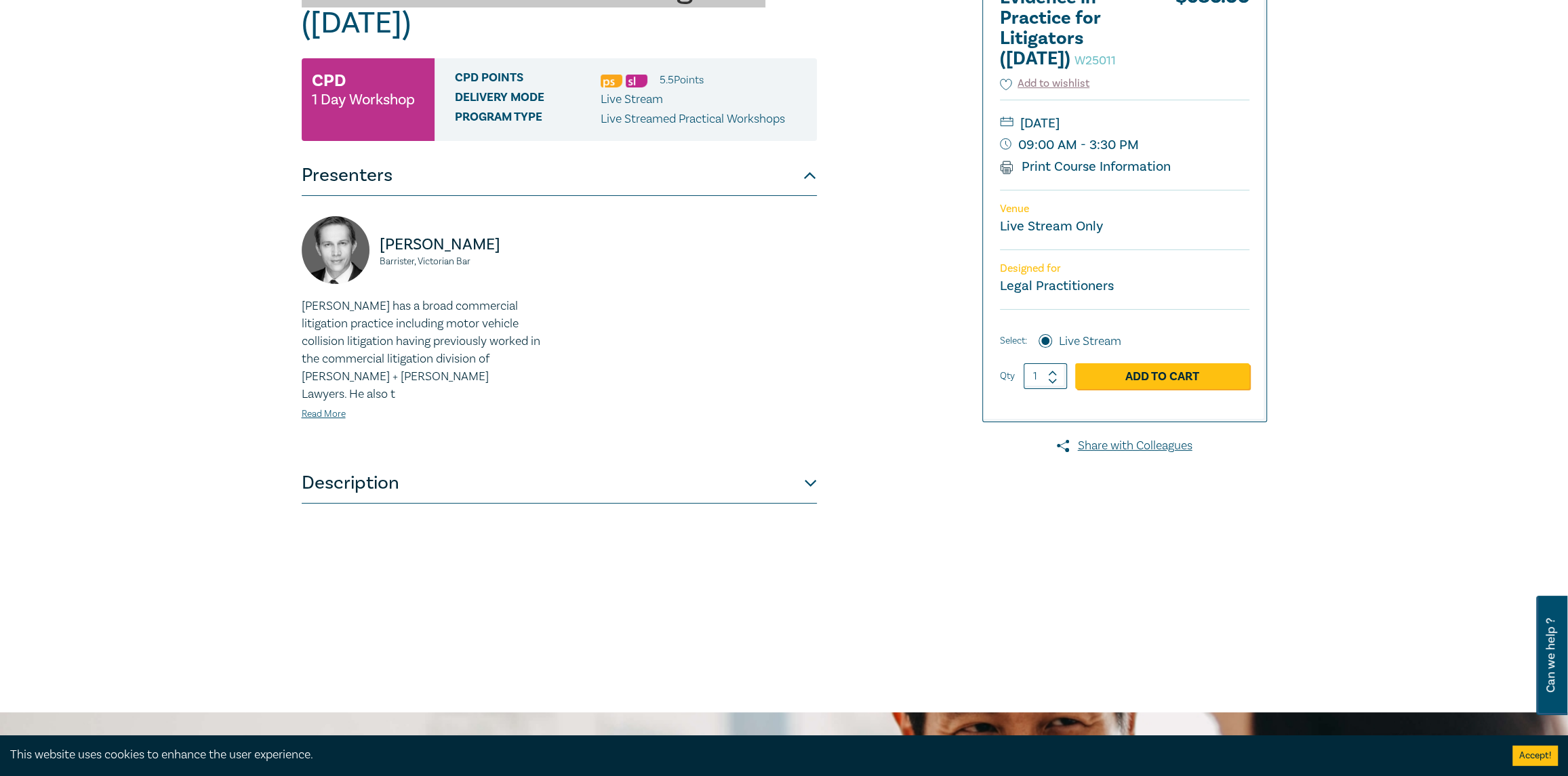
scroll to position [271, 0]
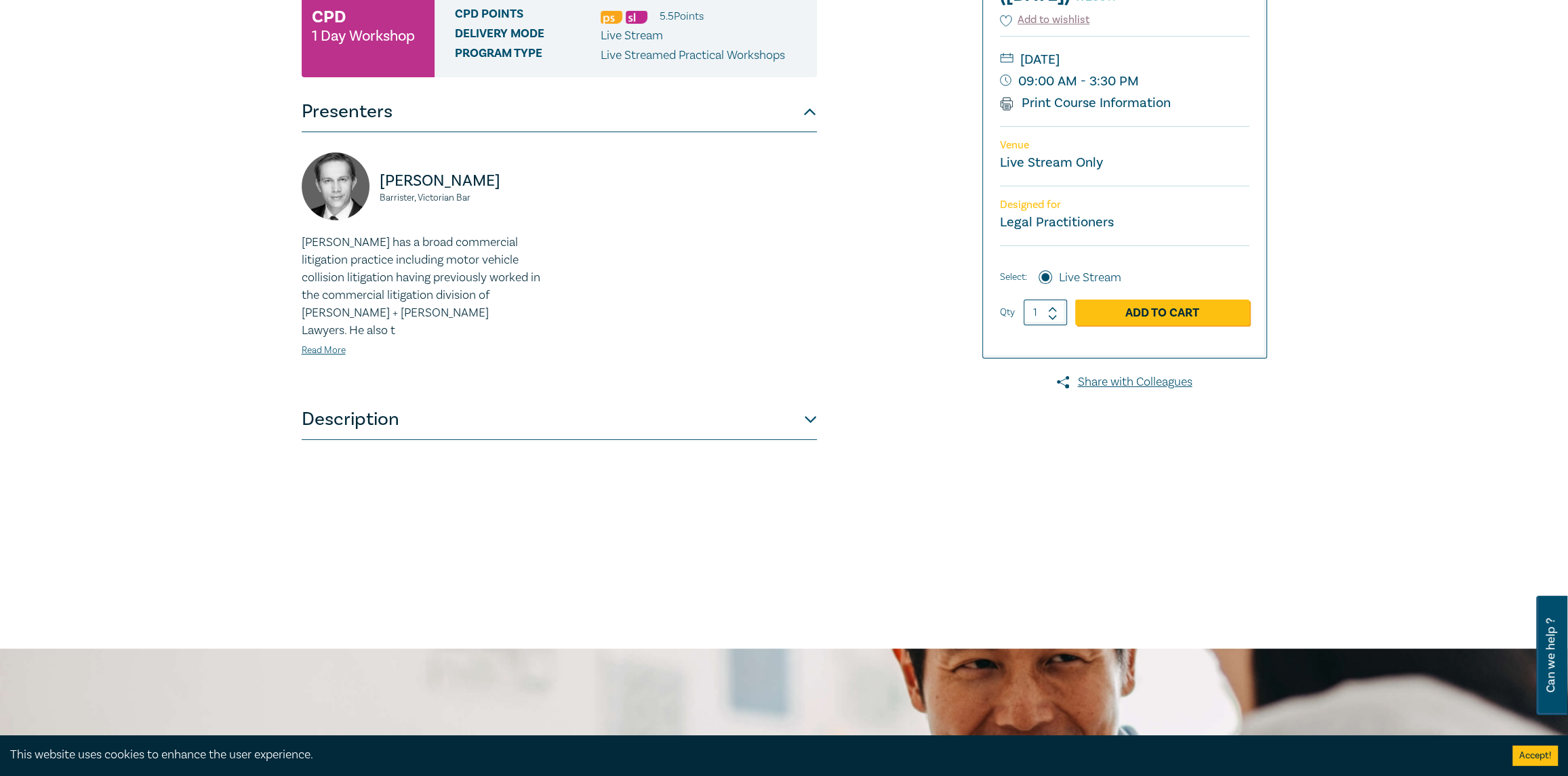
click at [805, 399] on button "Description" at bounding box center [559, 419] width 515 height 41
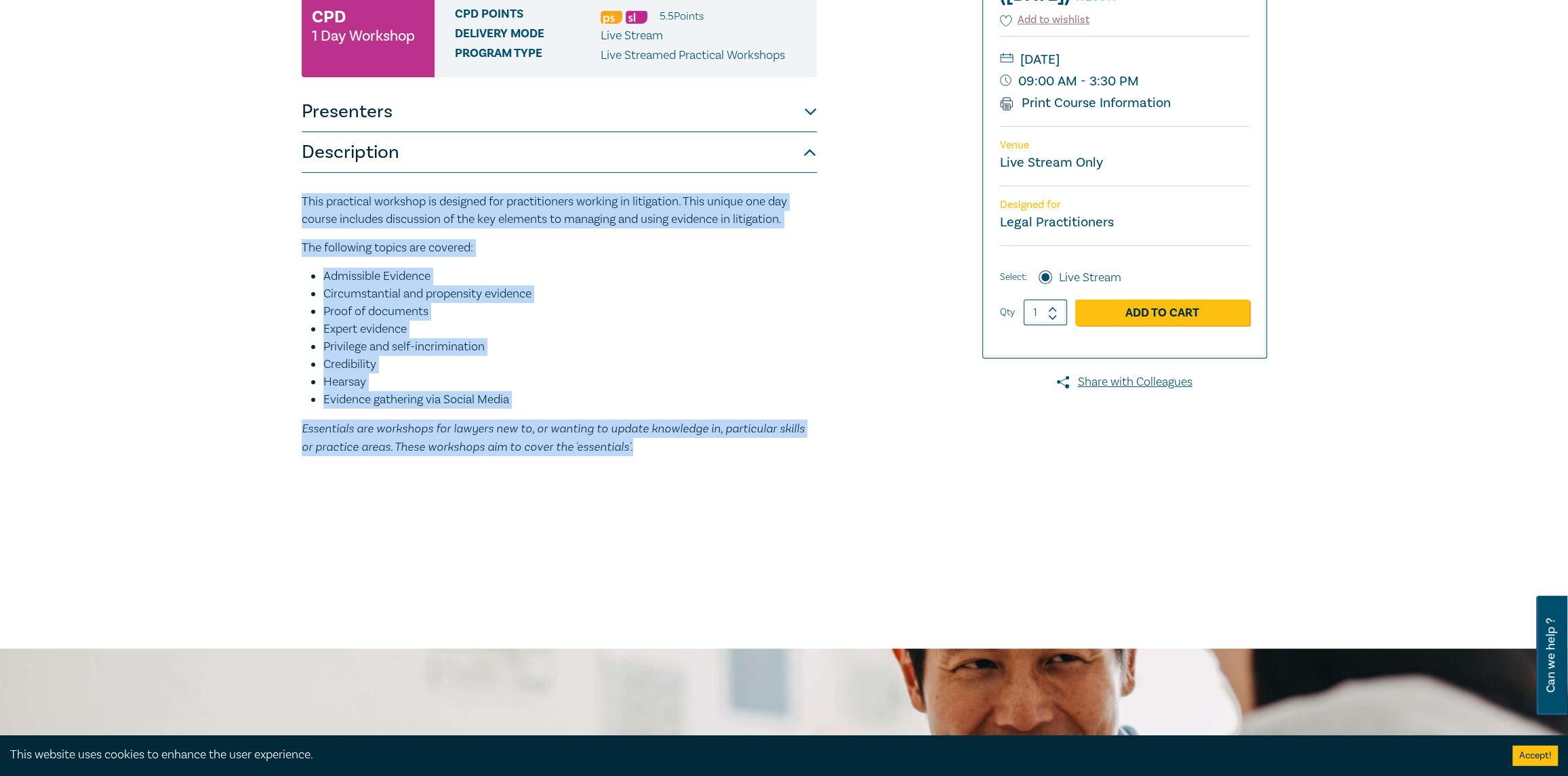
drag, startPoint x: 301, startPoint y: 202, endPoint x: 681, endPoint y: 438, distance: 447.3
click at [681, 438] on div "This practical workshop is designed for practitioners working in litigation. Th…" at bounding box center [559, 325] width 515 height 263
copy div "This practical workshop is designed for practitioners working in litigation. Th…"
drag, startPoint x: 808, startPoint y: 111, endPoint x: 801, endPoint y: 121, distance: 12.2
click at [808, 111] on button "Presenters" at bounding box center [559, 112] width 515 height 41
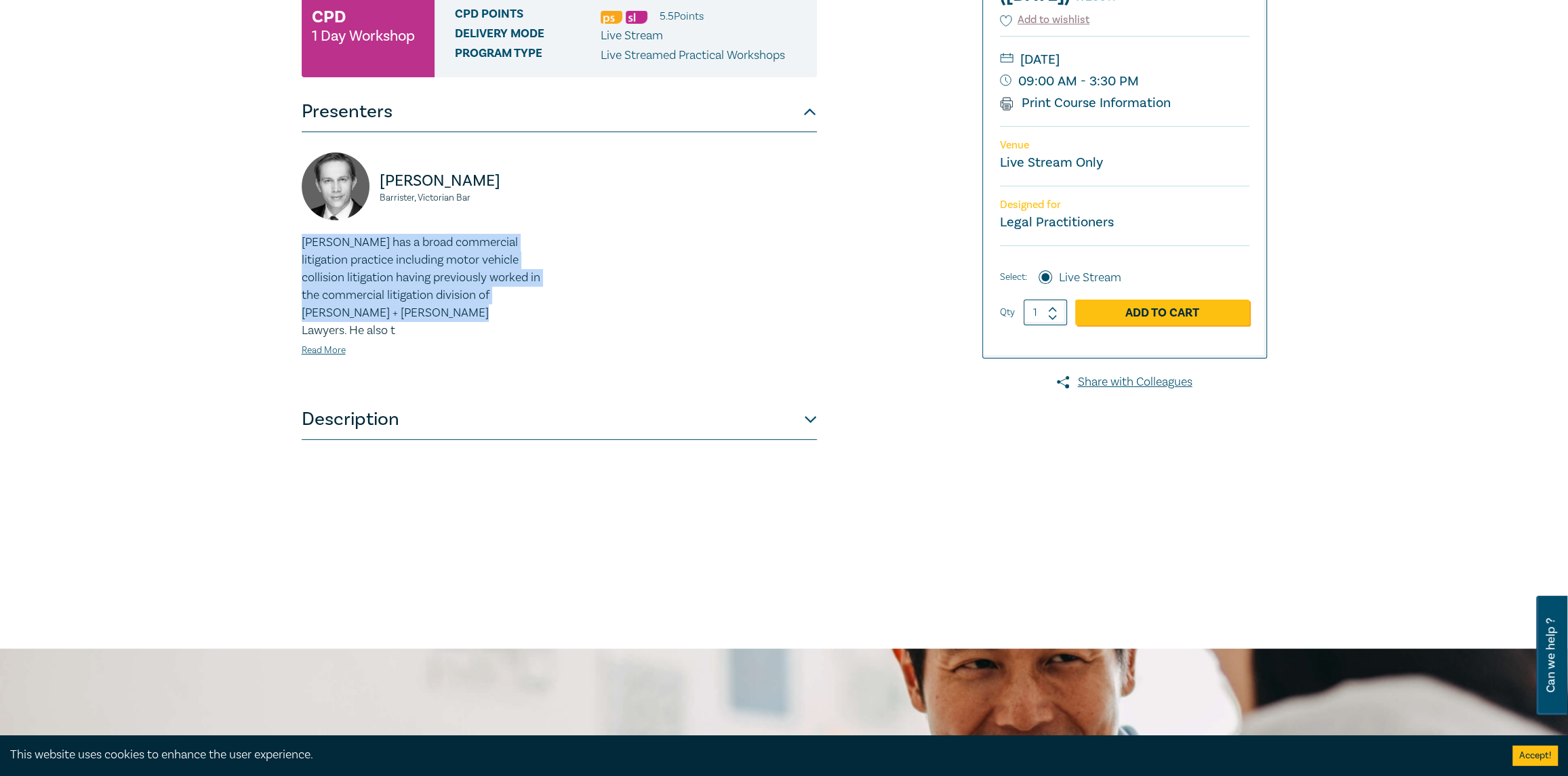
drag, startPoint x: 303, startPoint y: 239, endPoint x: 454, endPoint y: 311, distance: 167.3
click at [454, 311] on p "[PERSON_NAME] has a broad commercial litigation practice including motor vehicl…" at bounding box center [426, 286] width 250 height 106
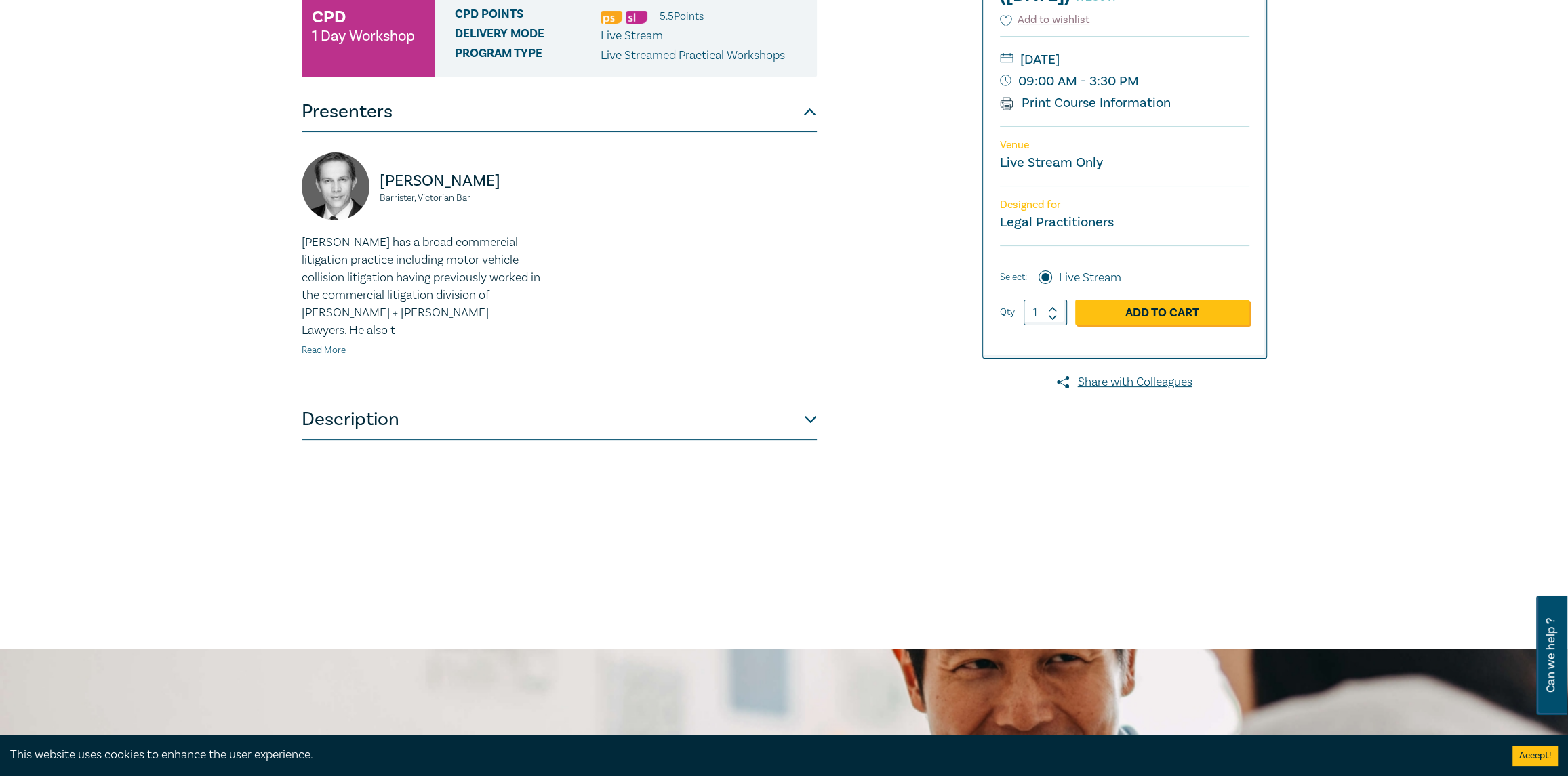
click at [322, 344] on link "Read More" at bounding box center [323, 350] width 44 height 12
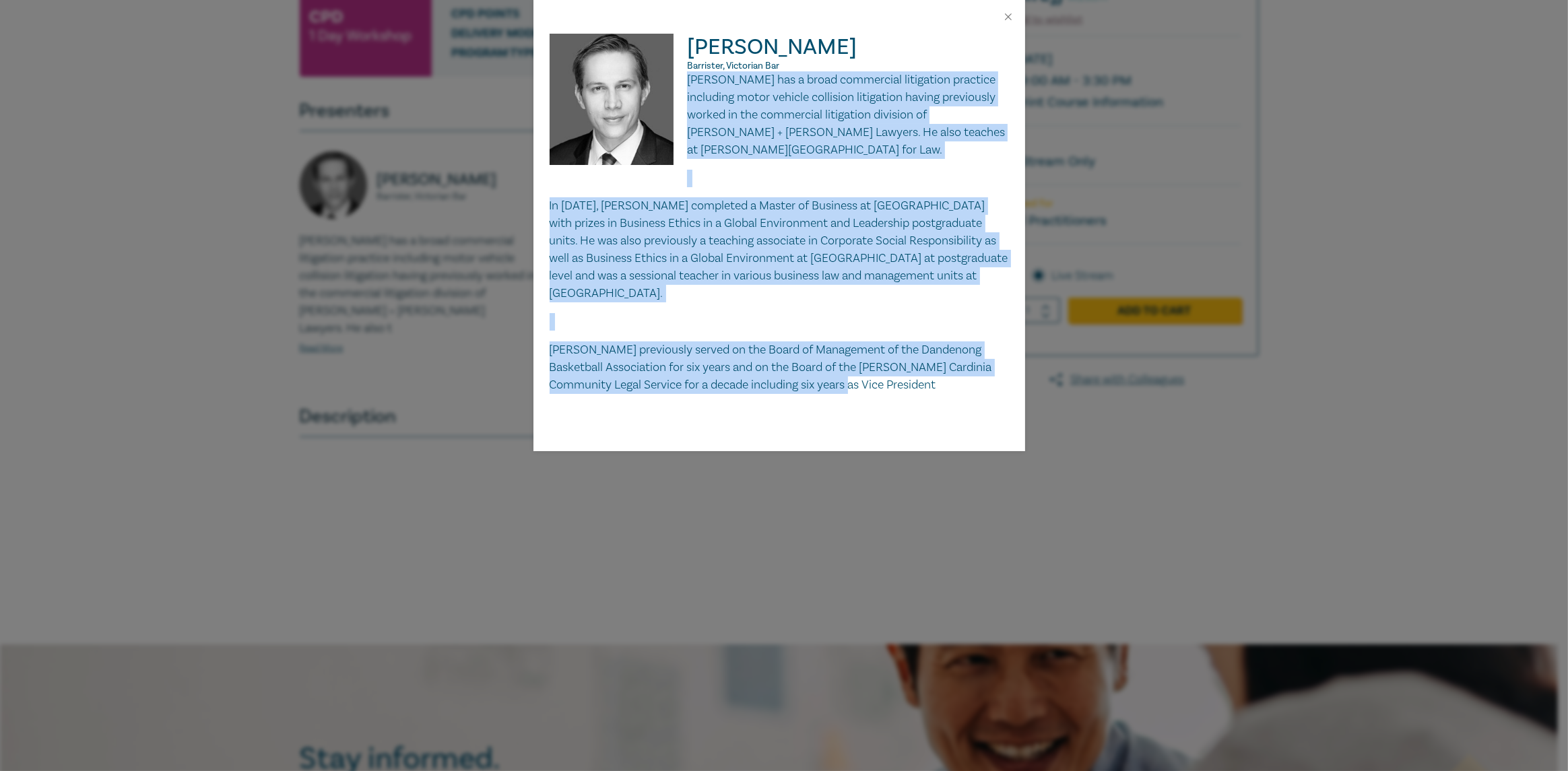
drag, startPoint x: 686, startPoint y: 78, endPoint x: 873, endPoint y: 361, distance: 339.2
click at [873, 361] on div "[PERSON_NAME] has a broad commercial litigation practice including motor vehicl…" at bounding box center [779, 232] width 460 height 322
copy div "[PERSON_NAME] has a broad commercial litigation practice including motor vehicl…"
click at [1009, 13] on button "Close" at bounding box center [1008, 16] width 12 height 12
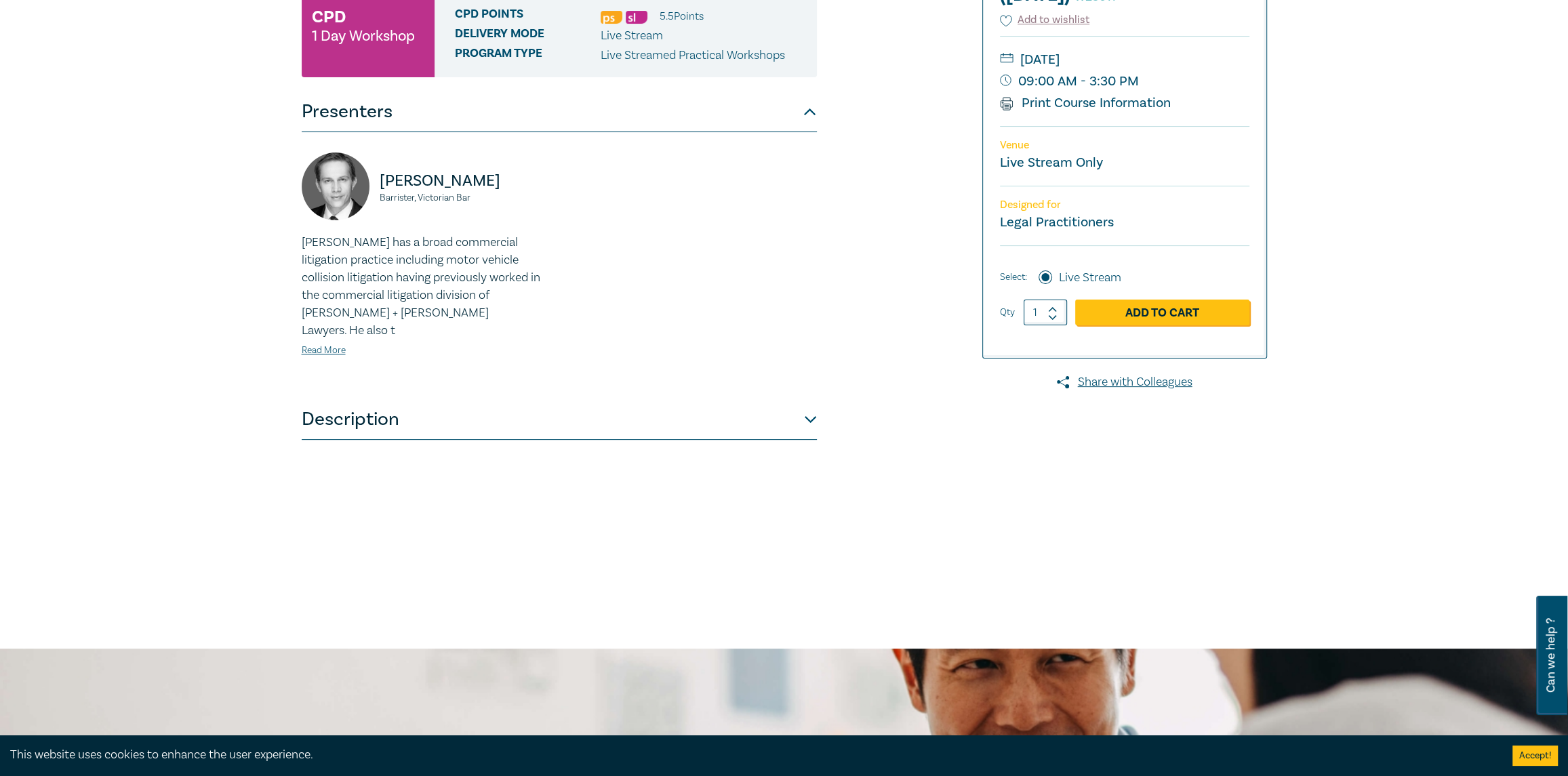
click at [914, 439] on div "Evidence in Practice for Litigators ([DATE]) W25011 CPD 1 Day Workshop CPD Poin…" at bounding box center [621, 245] width 654 height 678
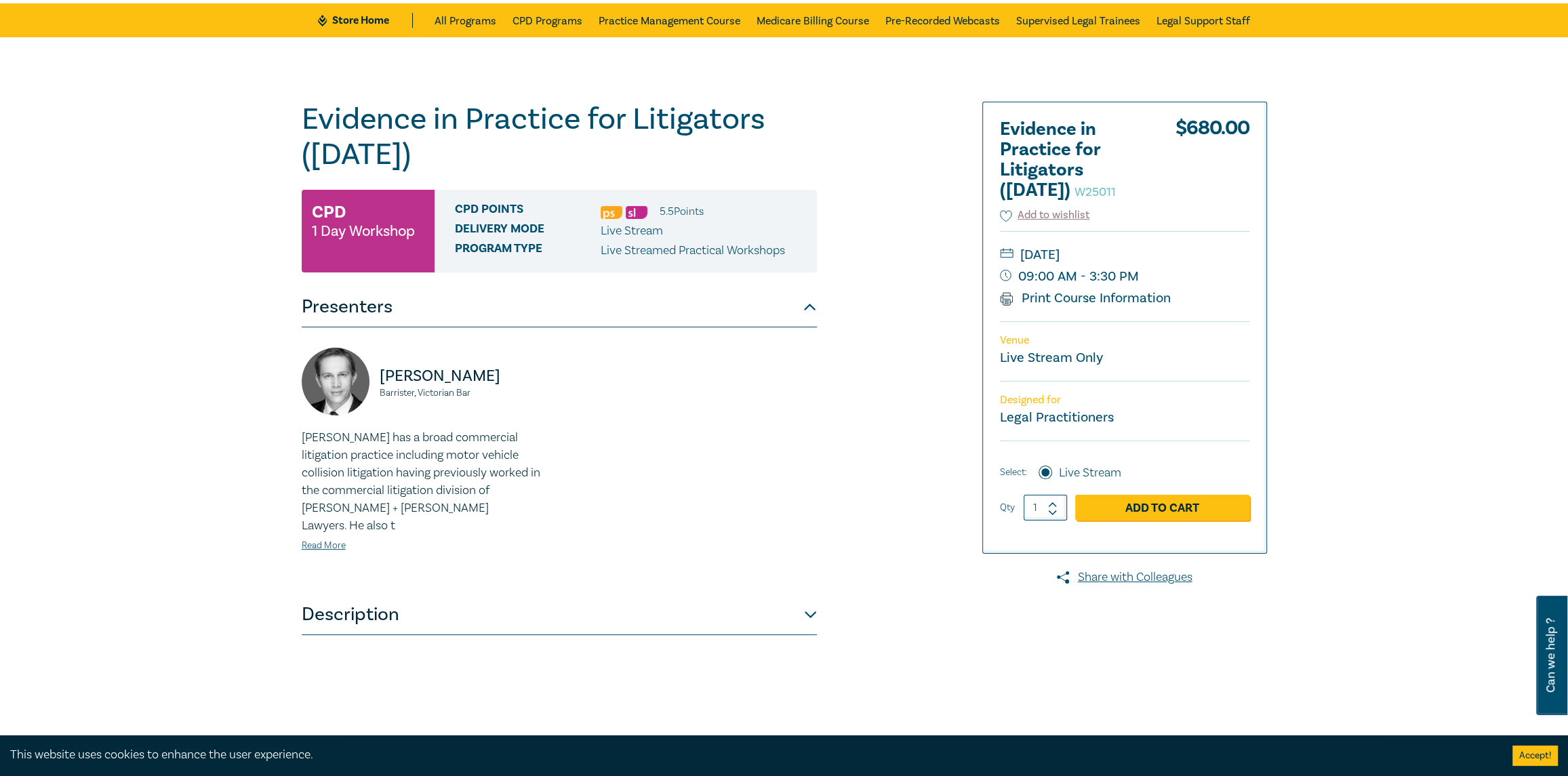
scroll to position [0, 0]
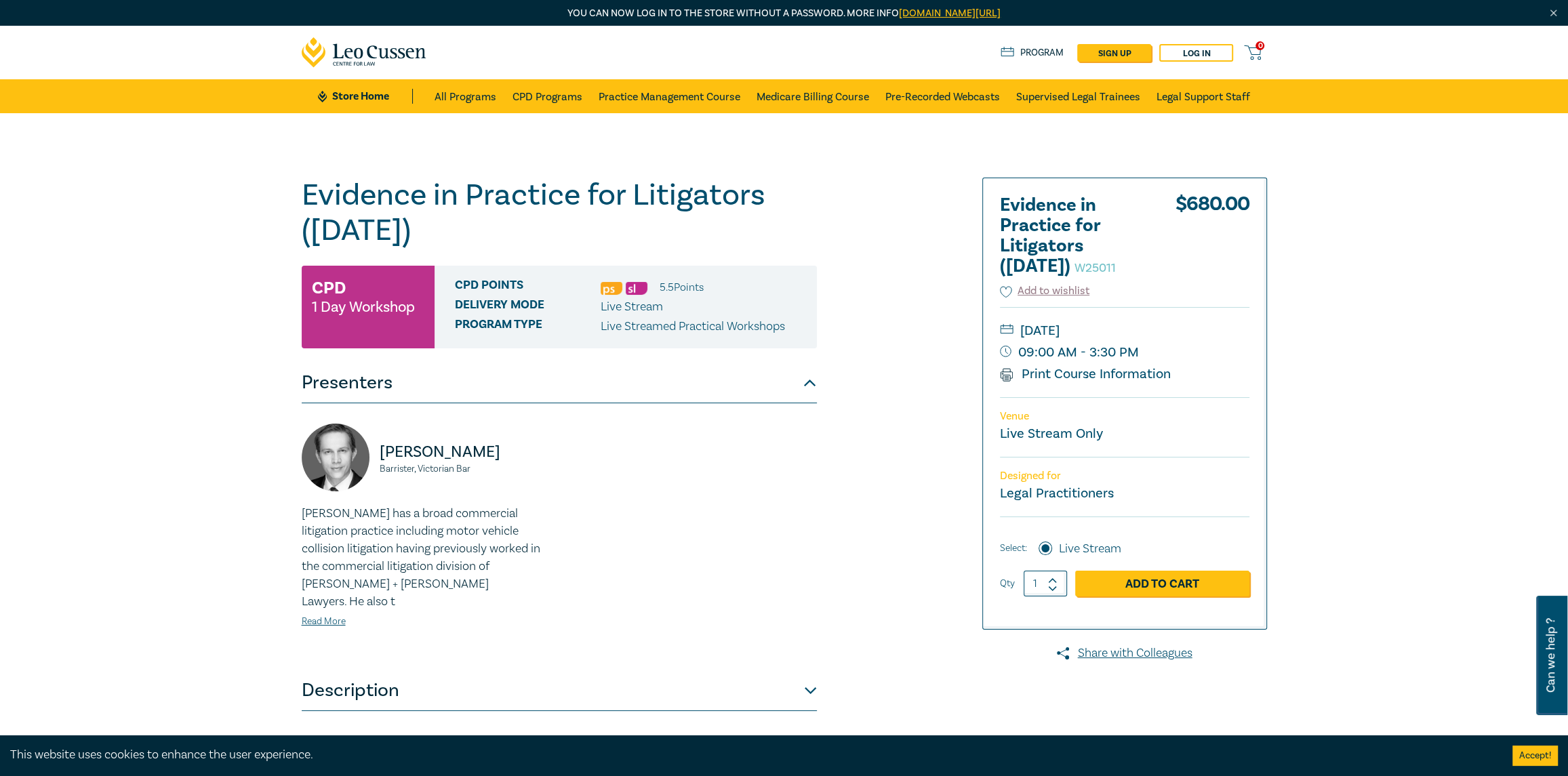
click at [168, 227] on div "Evidence in Practice for Litigators ([DATE]) W25011 CPD 1 Day Workshop CPD Poin…" at bounding box center [784, 517] width 1568 height 807
